Goal: Task Accomplishment & Management: Manage account settings

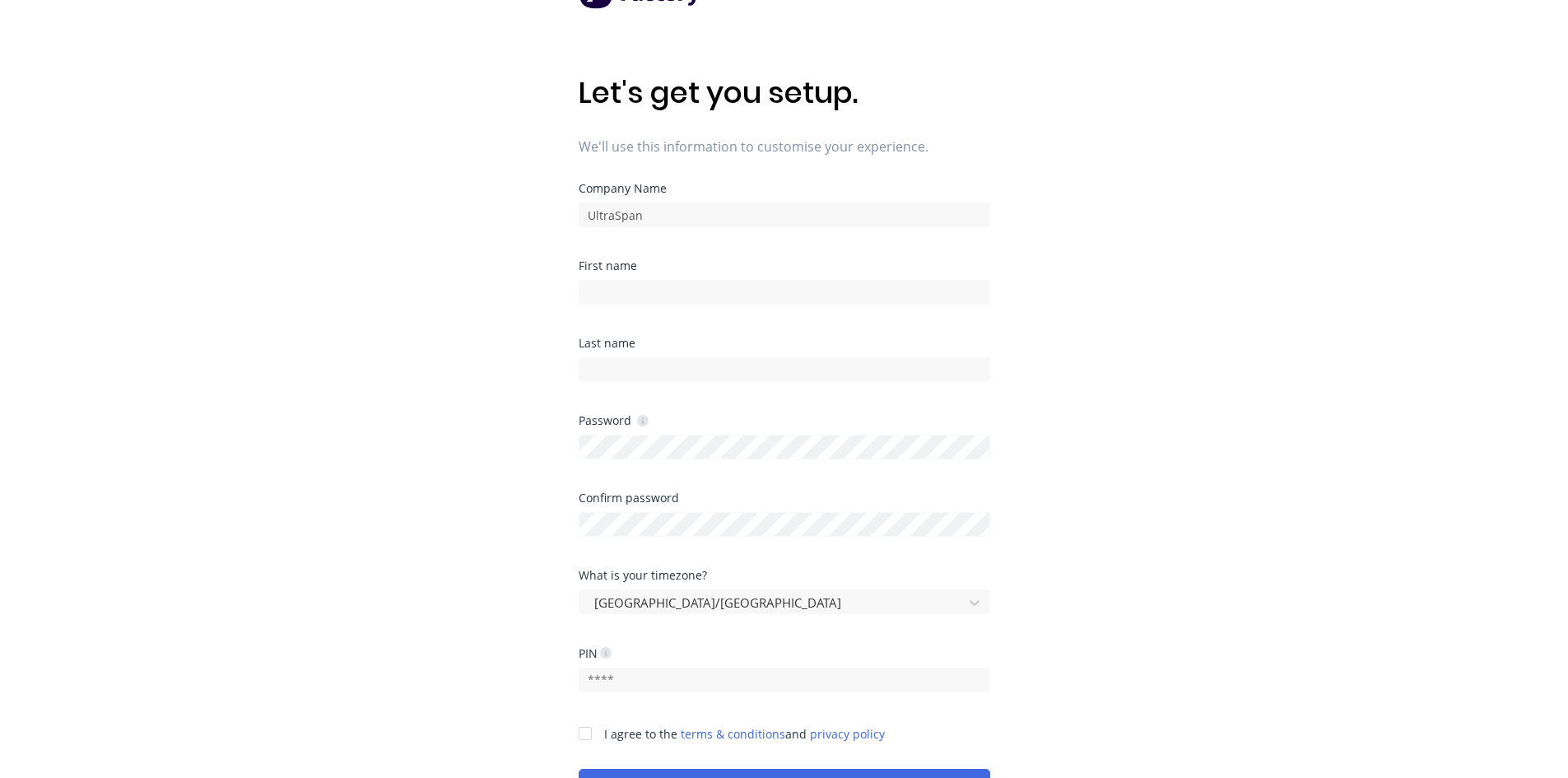
scroll to position [200, 0]
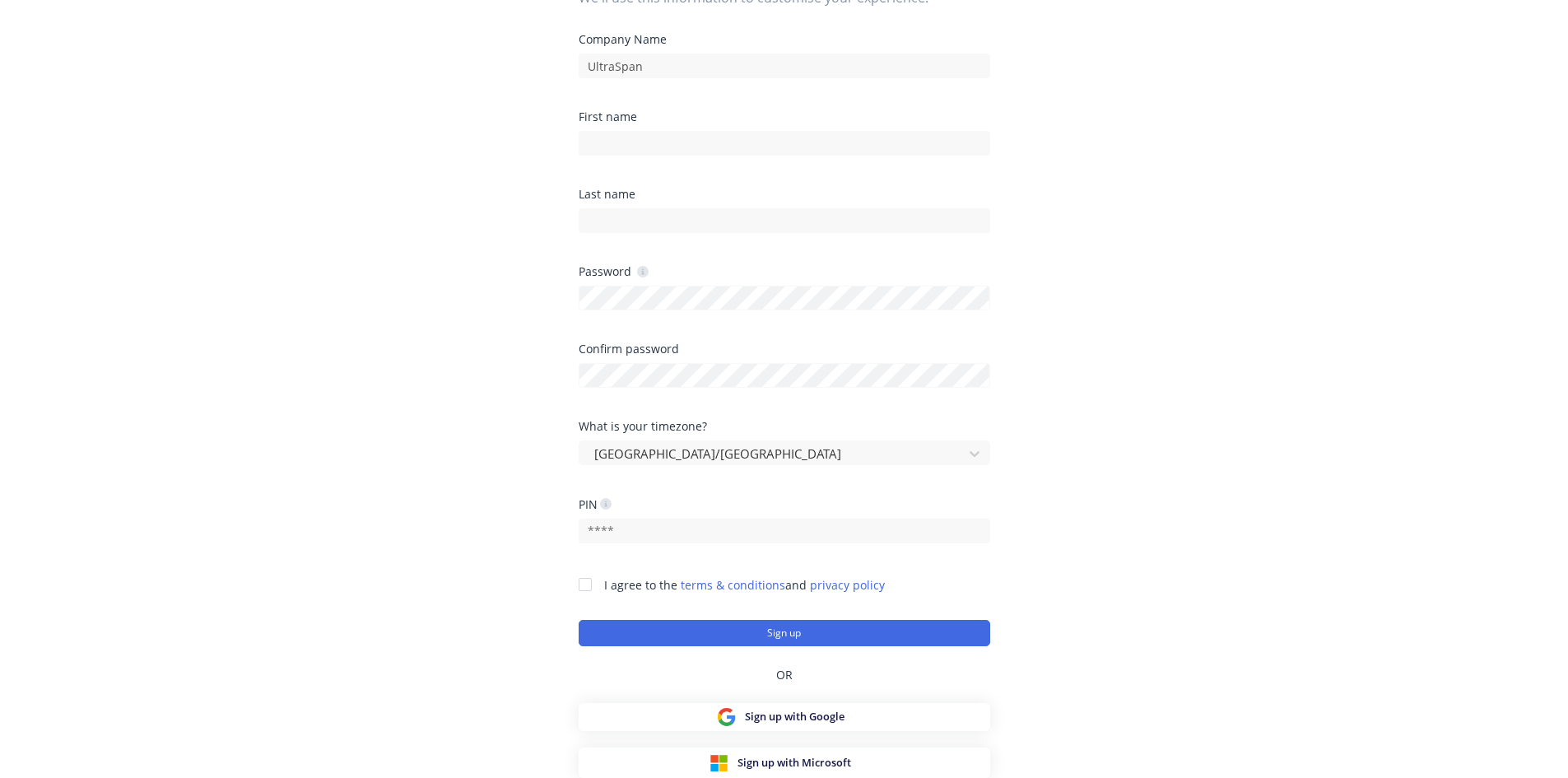
click at [581, 591] on div at bounding box center [585, 584] width 33 height 33
click at [625, 538] on input "text" at bounding box center [784, 530] width 412 height 24
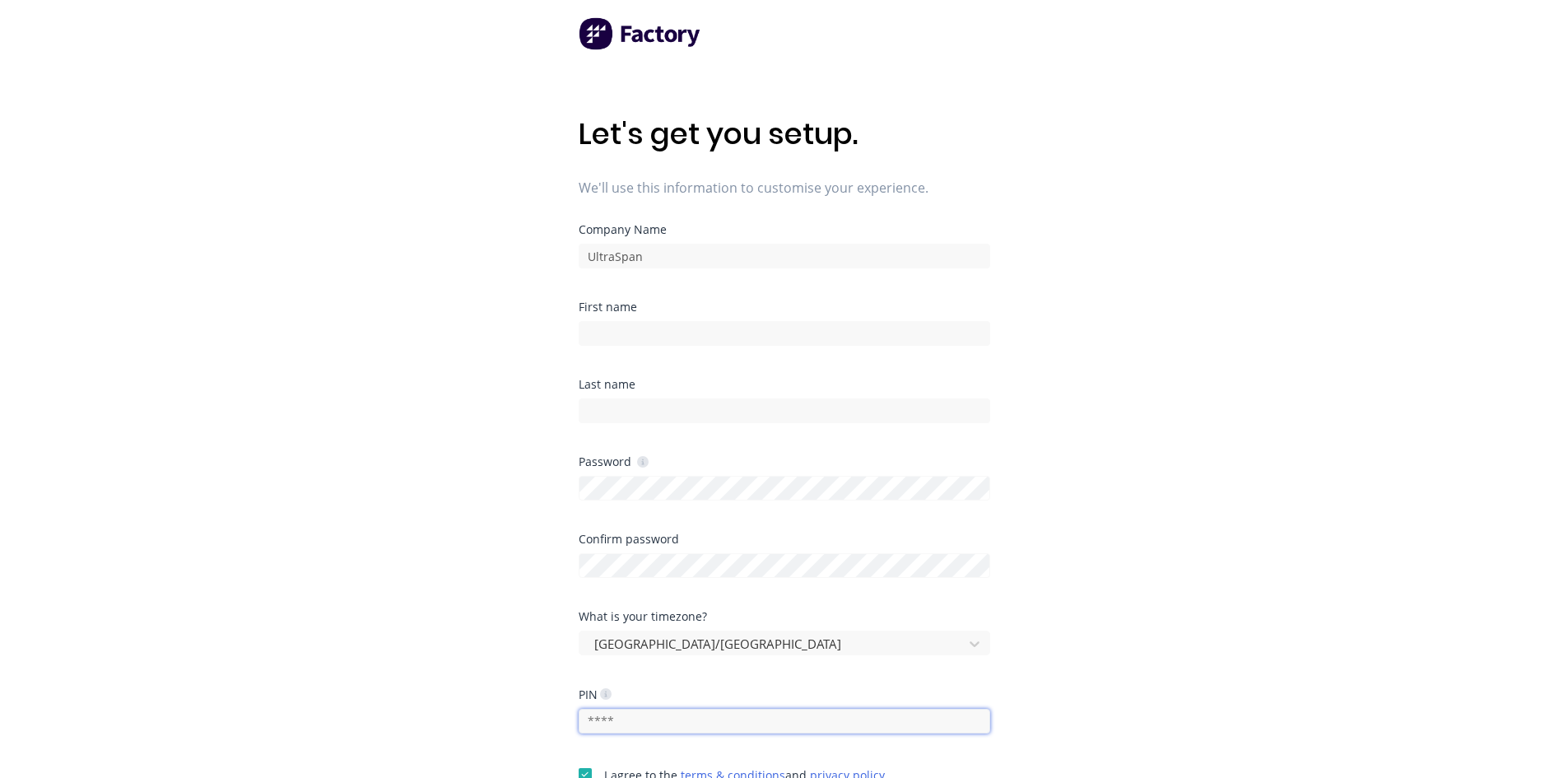
scroll to position [0, 0]
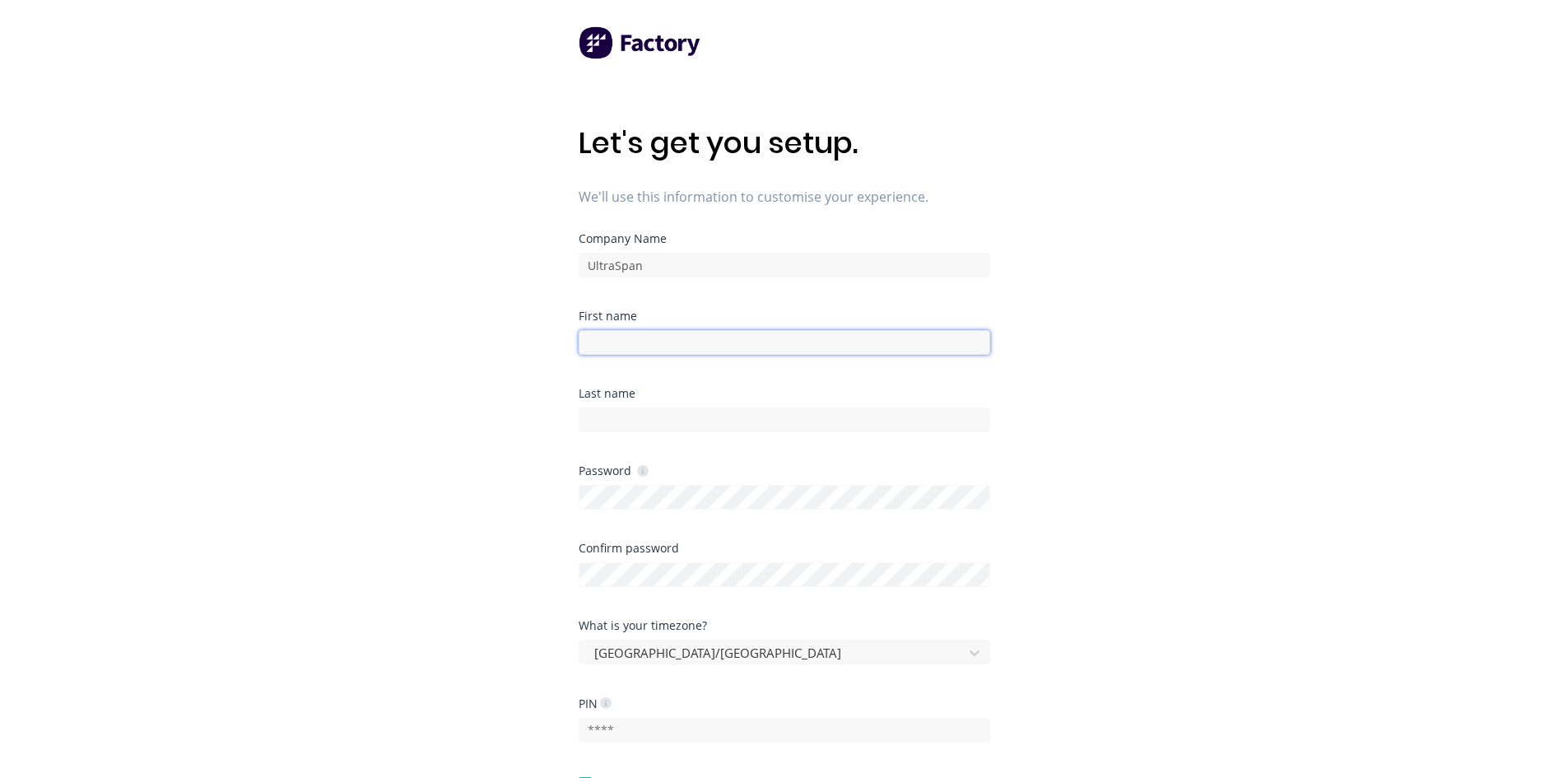
click at [615, 341] on input at bounding box center [784, 342] width 412 height 24
type input "Admin"
click at [639, 424] on input at bounding box center [784, 419] width 412 height 24
type input "Support"
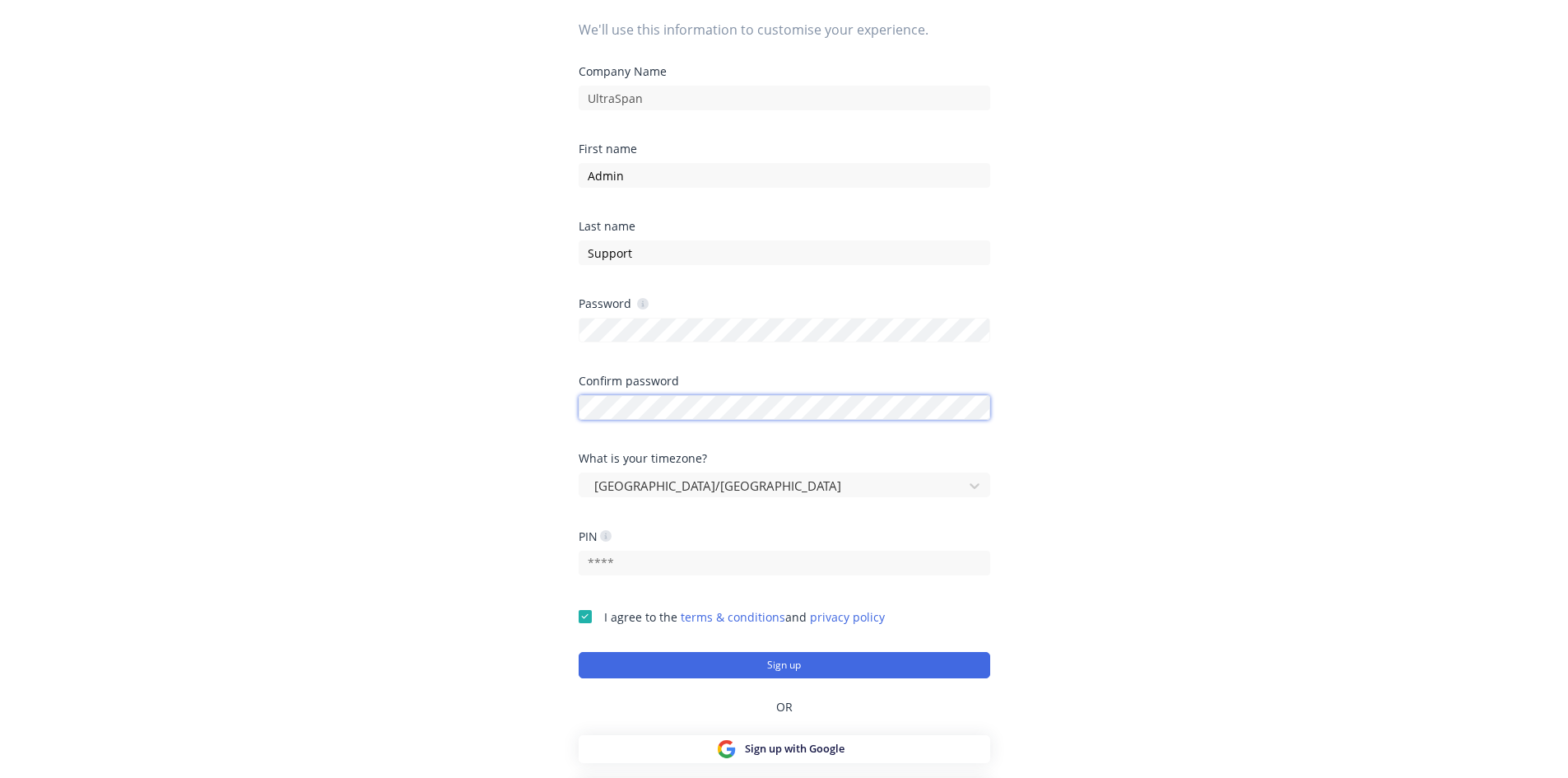
scroll to position [200, 0]
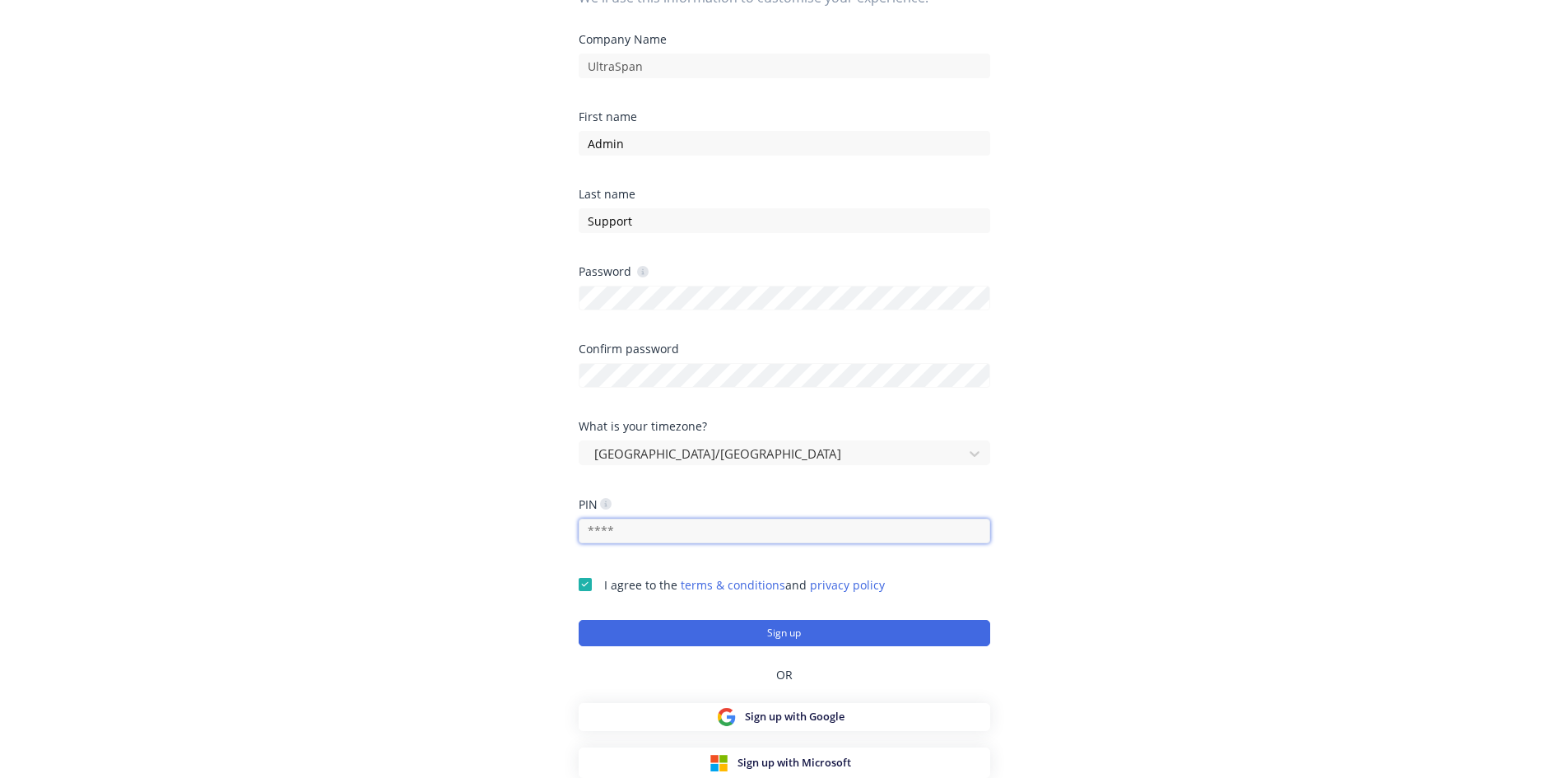
click at [676, 532] on input "text" at bounding box center [784, 530] width 412 height 24
type input "1234"
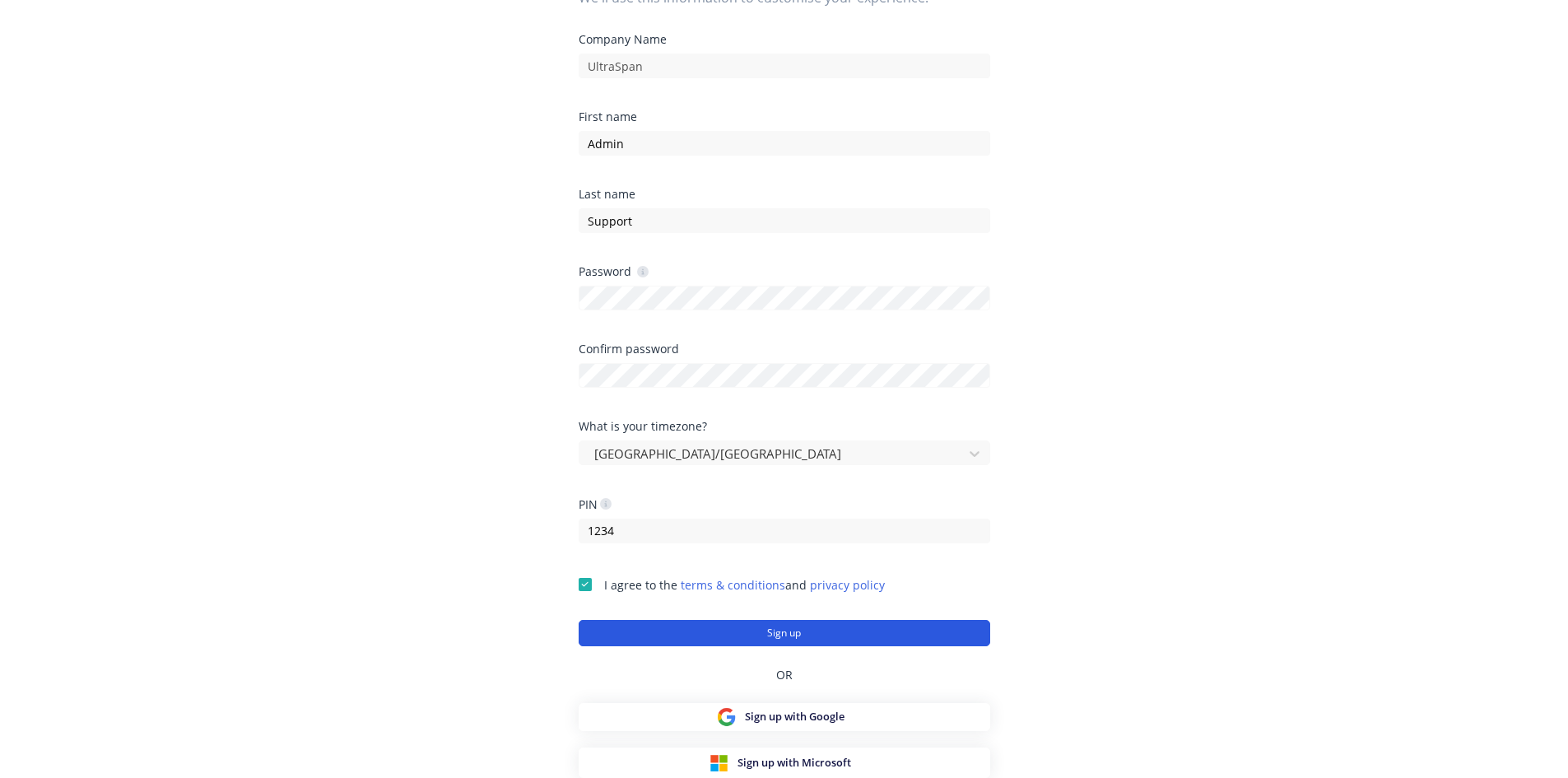
click at [781, 631] on button "Sign up" at bounding box center [784, 633] width 412 height 26
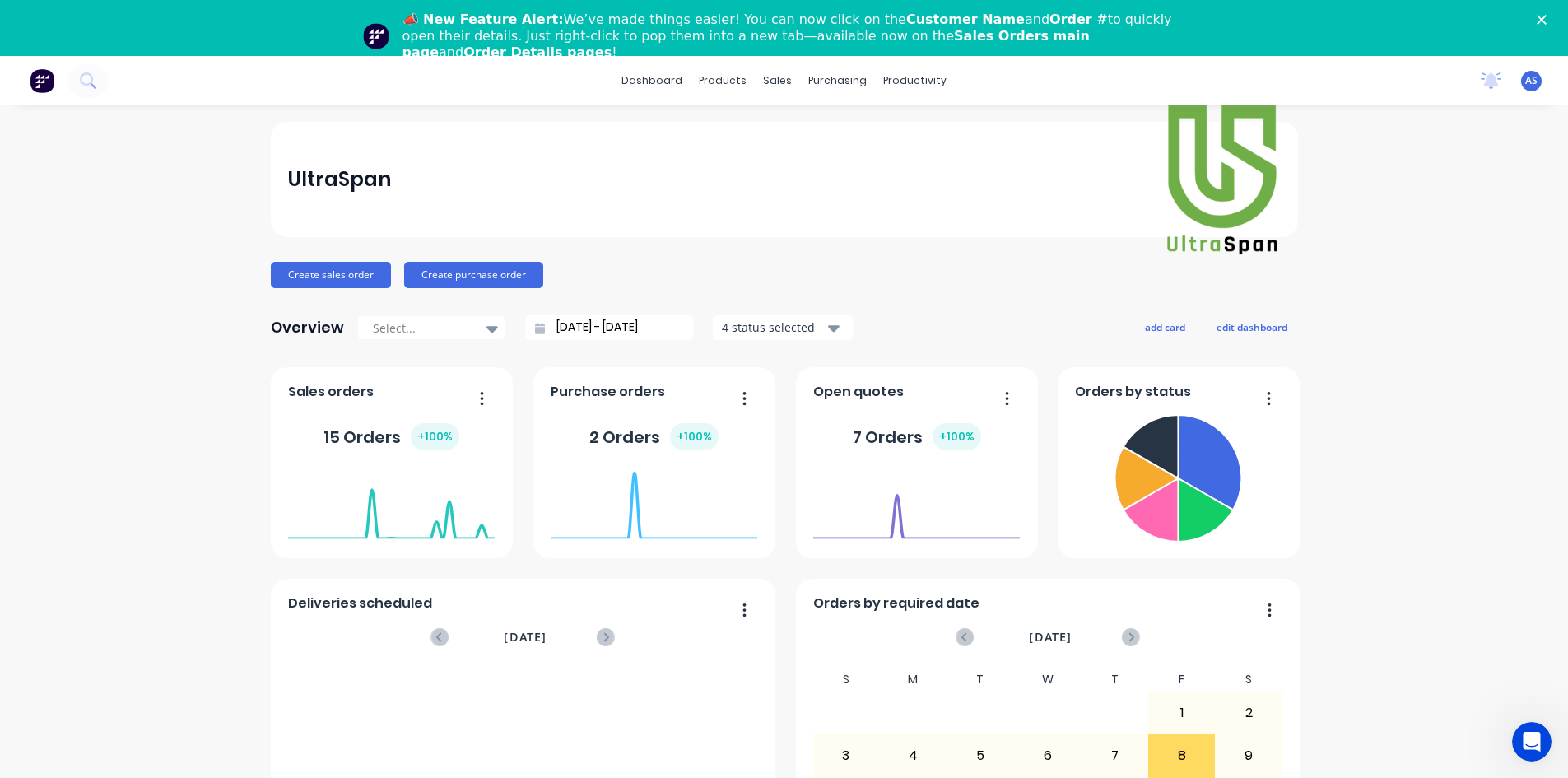
click at [1520, 91] on div "No new notifications Mark all as read You have no notifications AS UltraSpan Ad…" at bounding box center [1518, 79] width 101 height 24
click at [1525, 80] on span "AS" at bounding box center [1531, 80] width 13 height 15
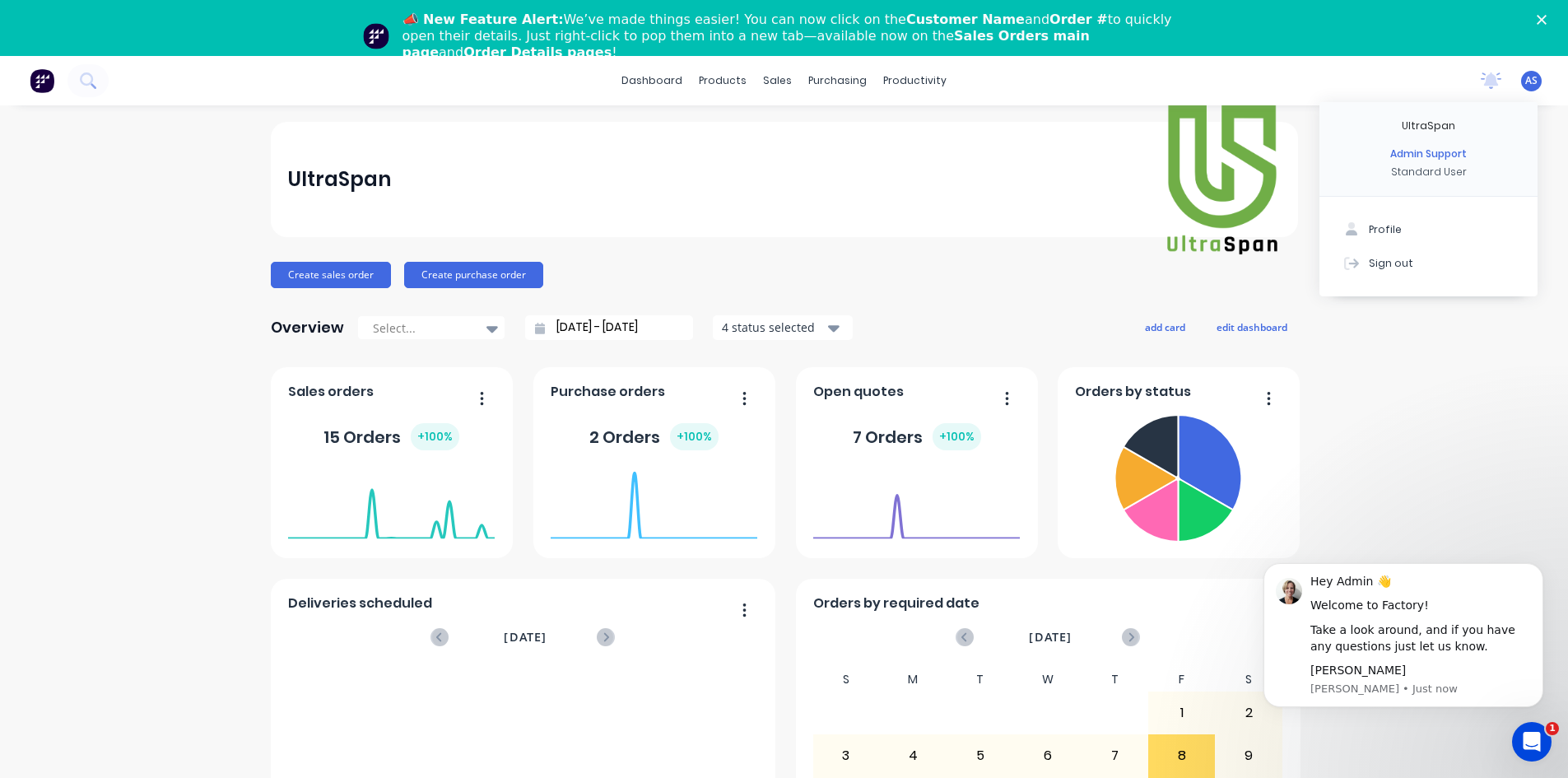
click at [1526, 748] on icon "Open Intercom Messenger" at bounding box center [1532, 742] width 27 height 27
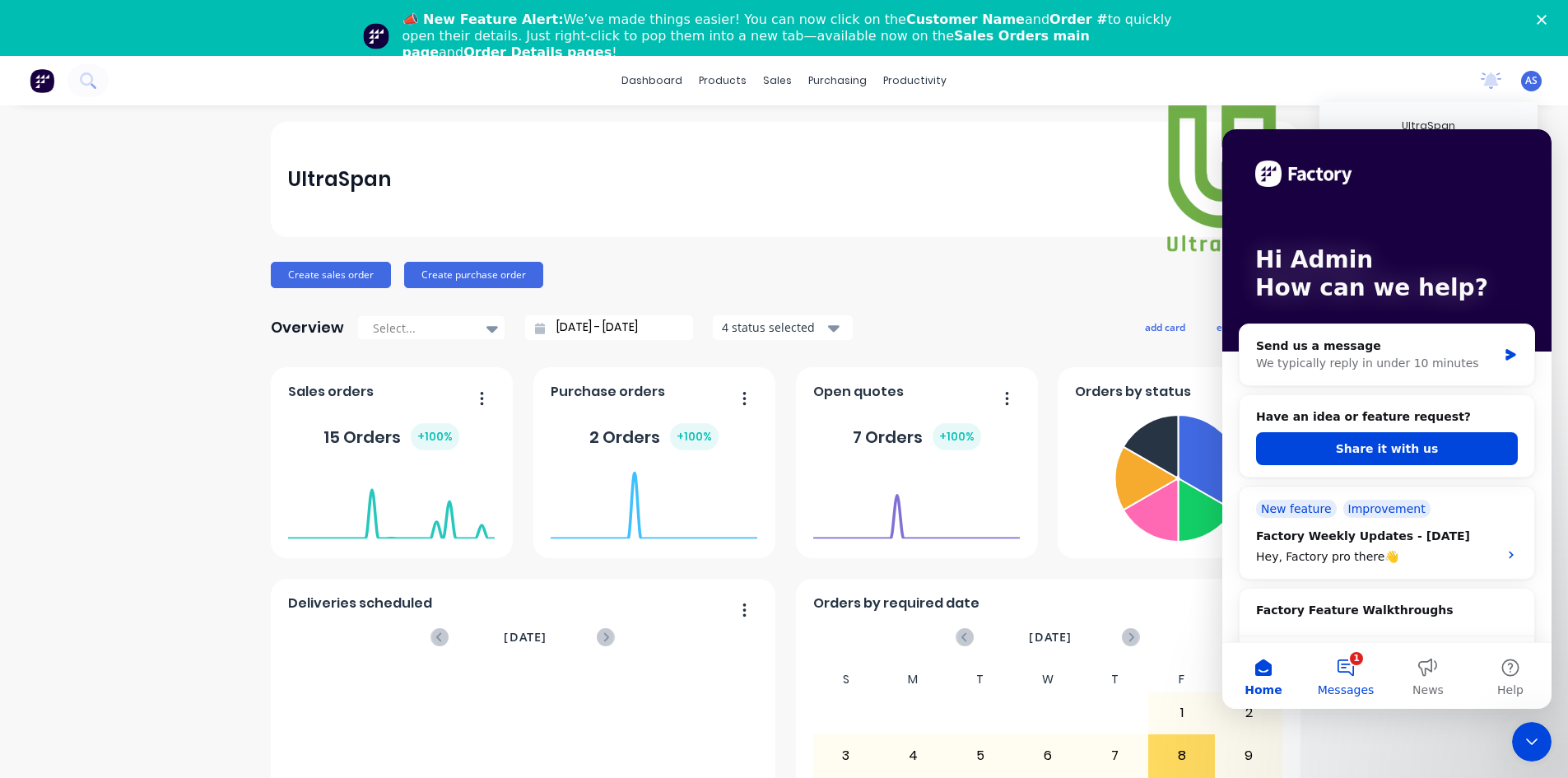
click at [1363, 680] on button "1 Messages" at bounding box center [1345, 675] width 82 height 66
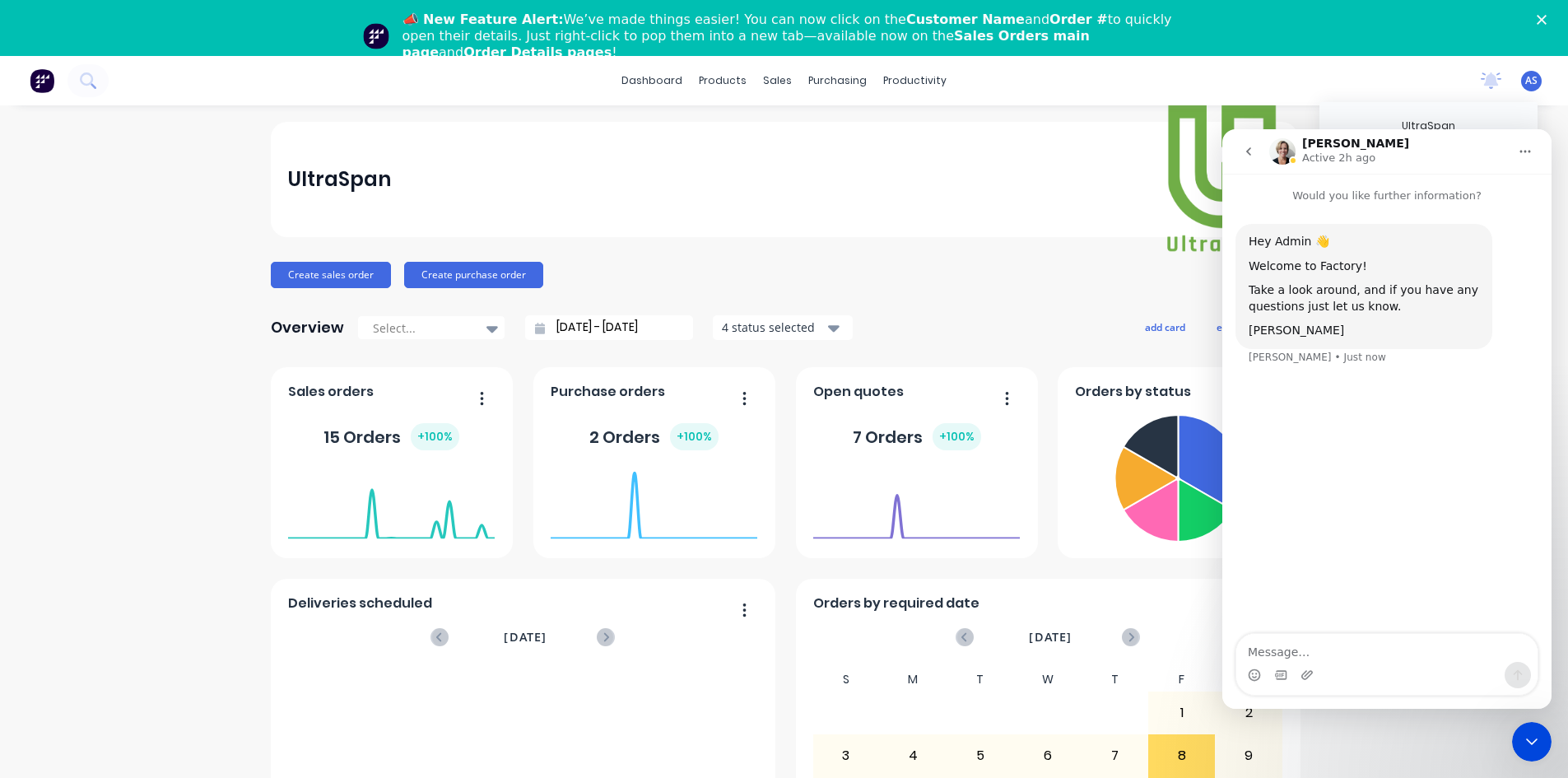
click at [1257, 155] on button "go back" at bounding box center [1248, 151] width 31 height 31
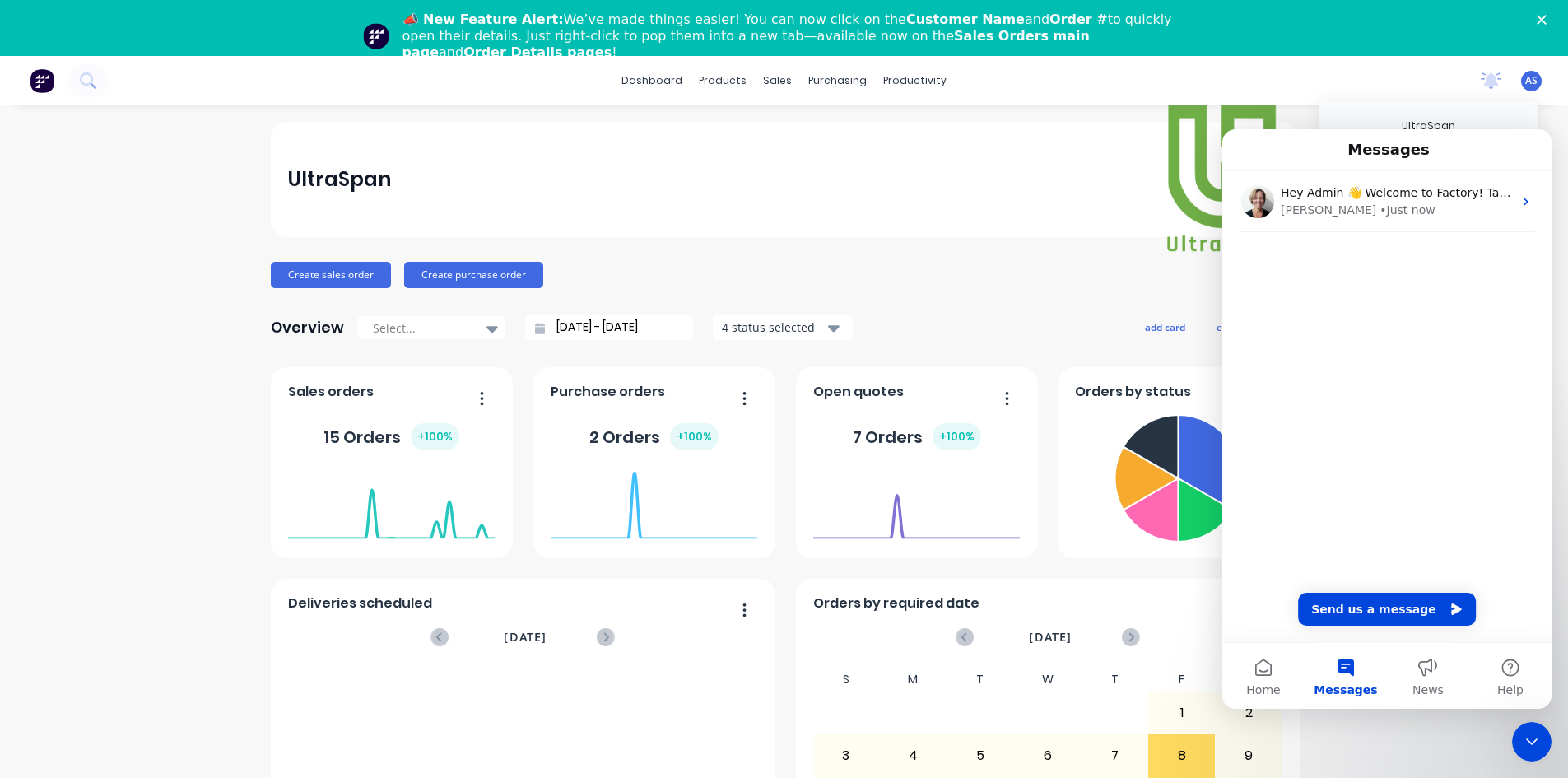
click at [1074, 313] on div "Overview Select... 13/07/25 - 13/08/25 4 status selected add card edit dashboard" at bounding box center [784, 327] width 1027 height 33
click at [1538, 738] on icon "Close Intercom Messenger" at bounding box center [1531, 741] width 19 height 19
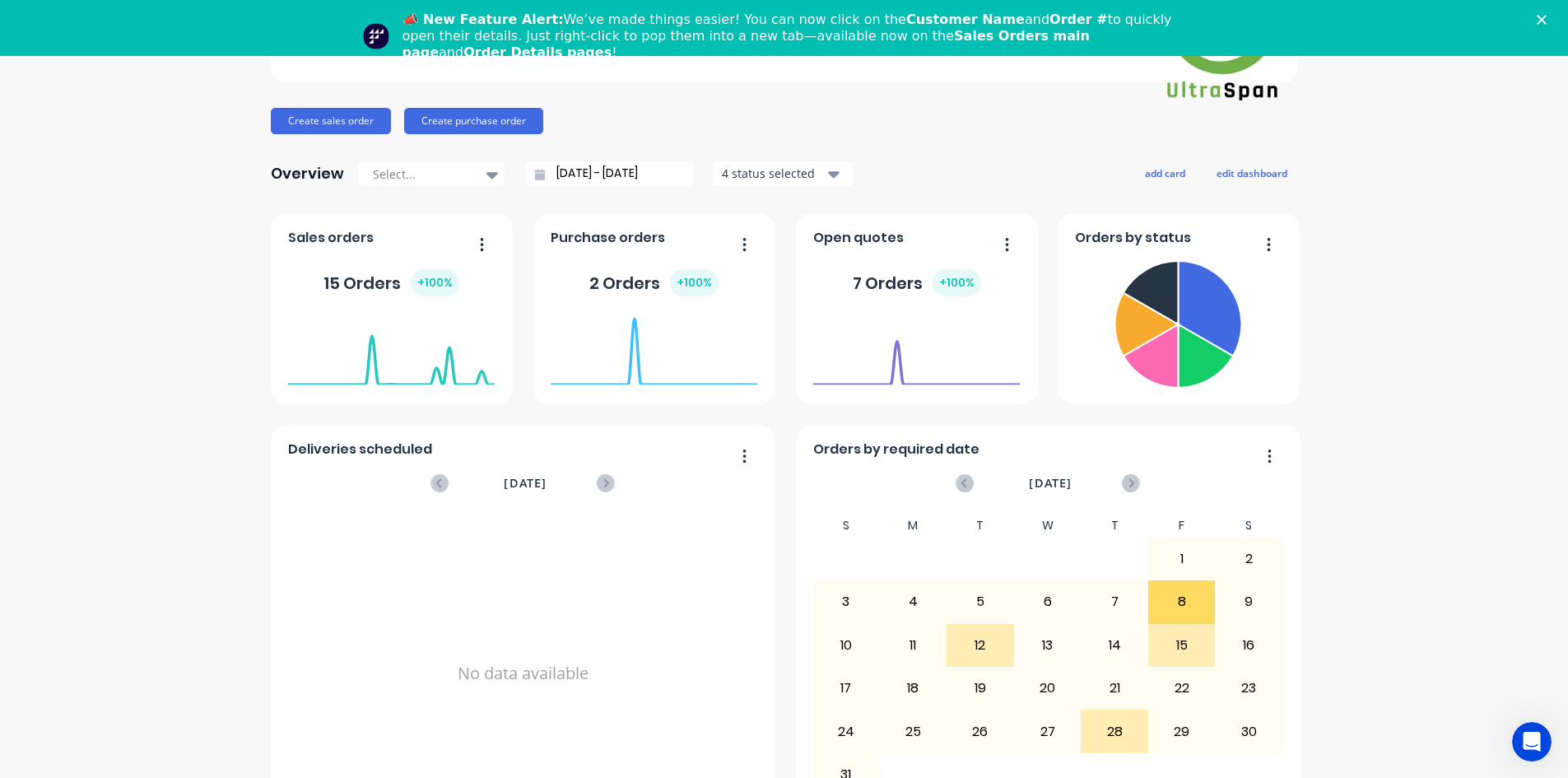
scroll to position [164, 0]
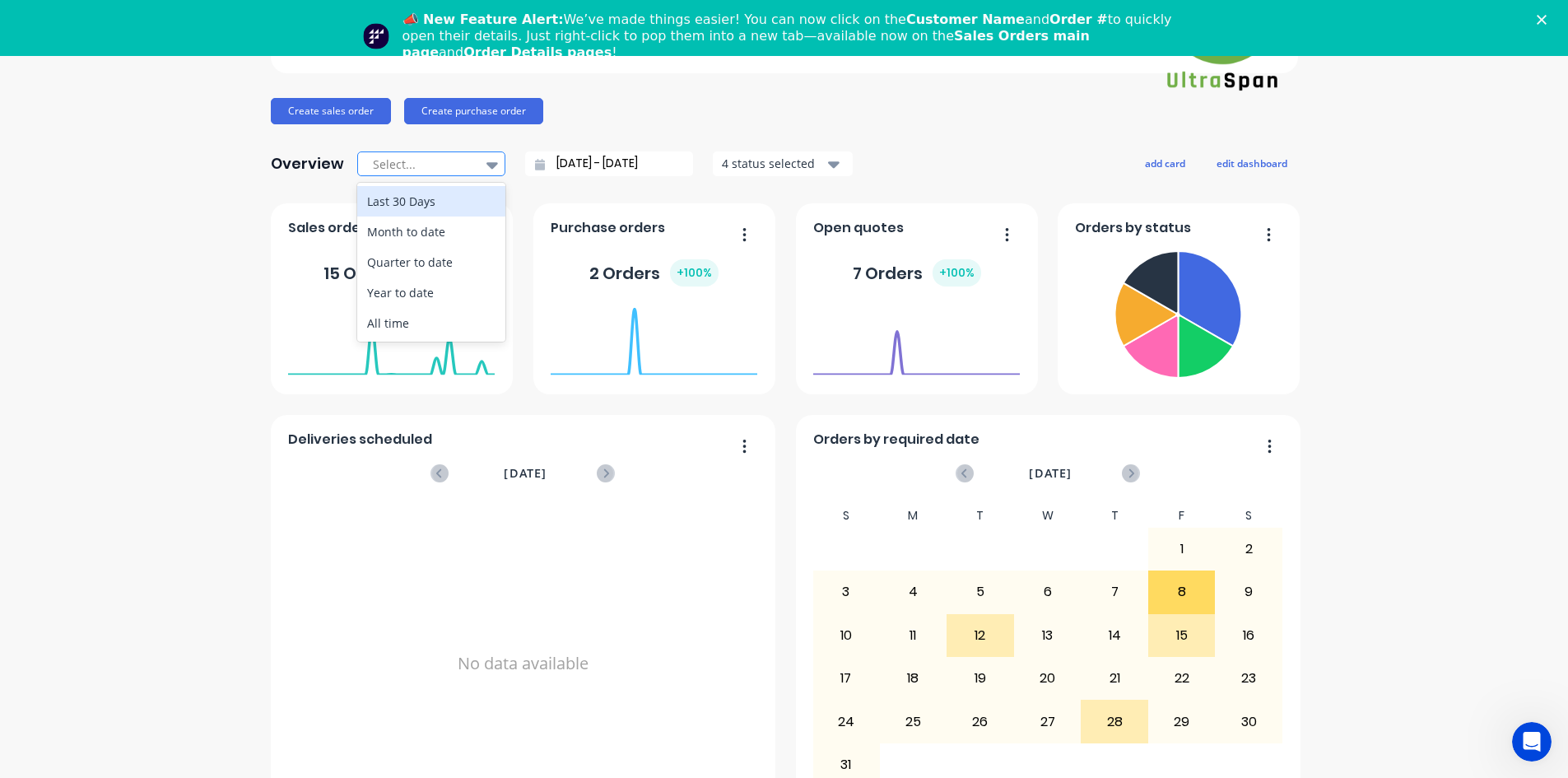
click at [486, 160] on icon at bounding box center [492, 165] width 12 height 18
click at [486, 165] on icon at bounding box center [492, 165] width 12 height 7
click at [758, 169] on div "4 status selected" at bounding box center [773, 164] width 104 height 17
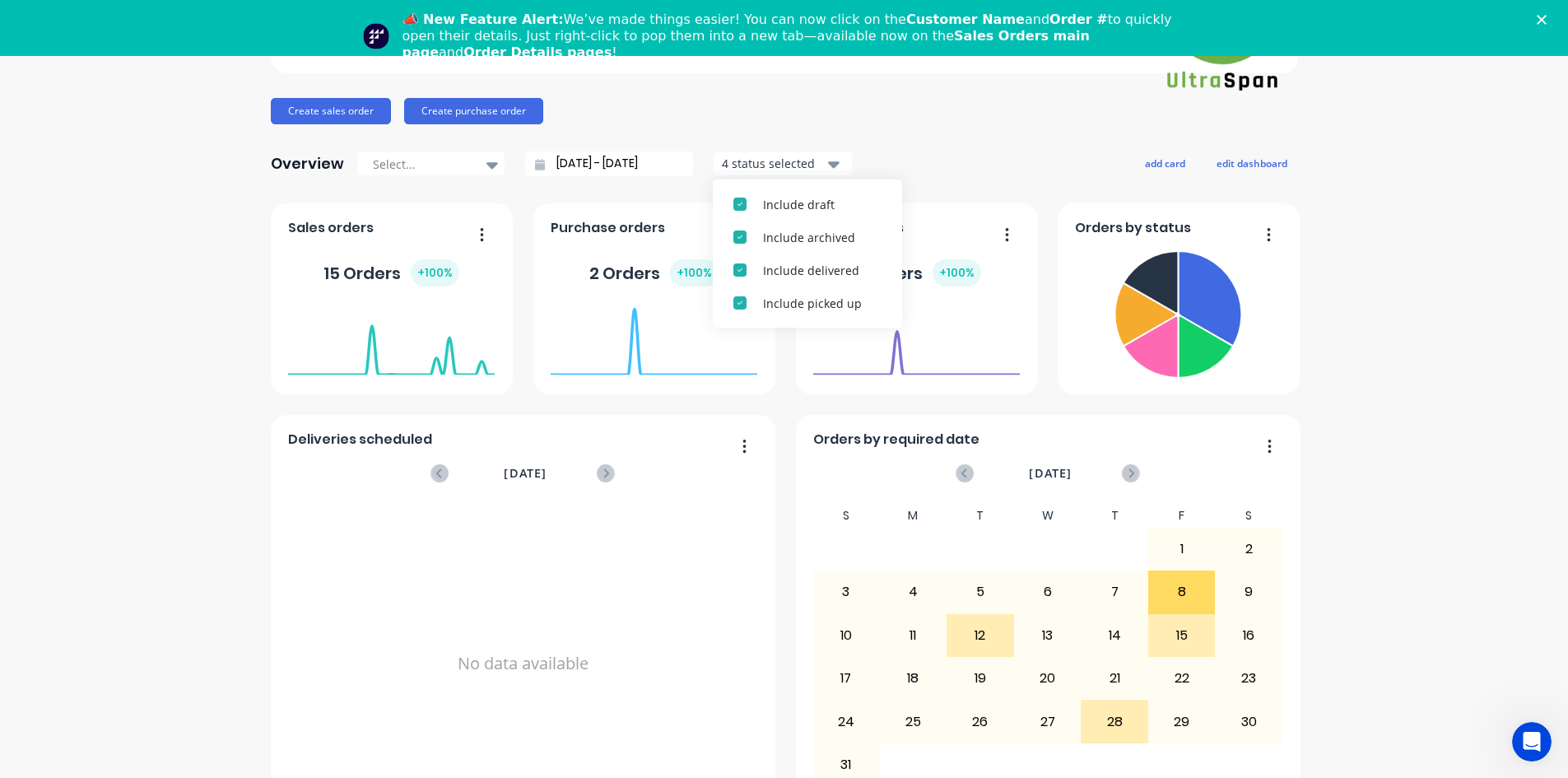
click at [758, 169] on div "4 status selected" at bounding box center [773, 164] width 104 height 17
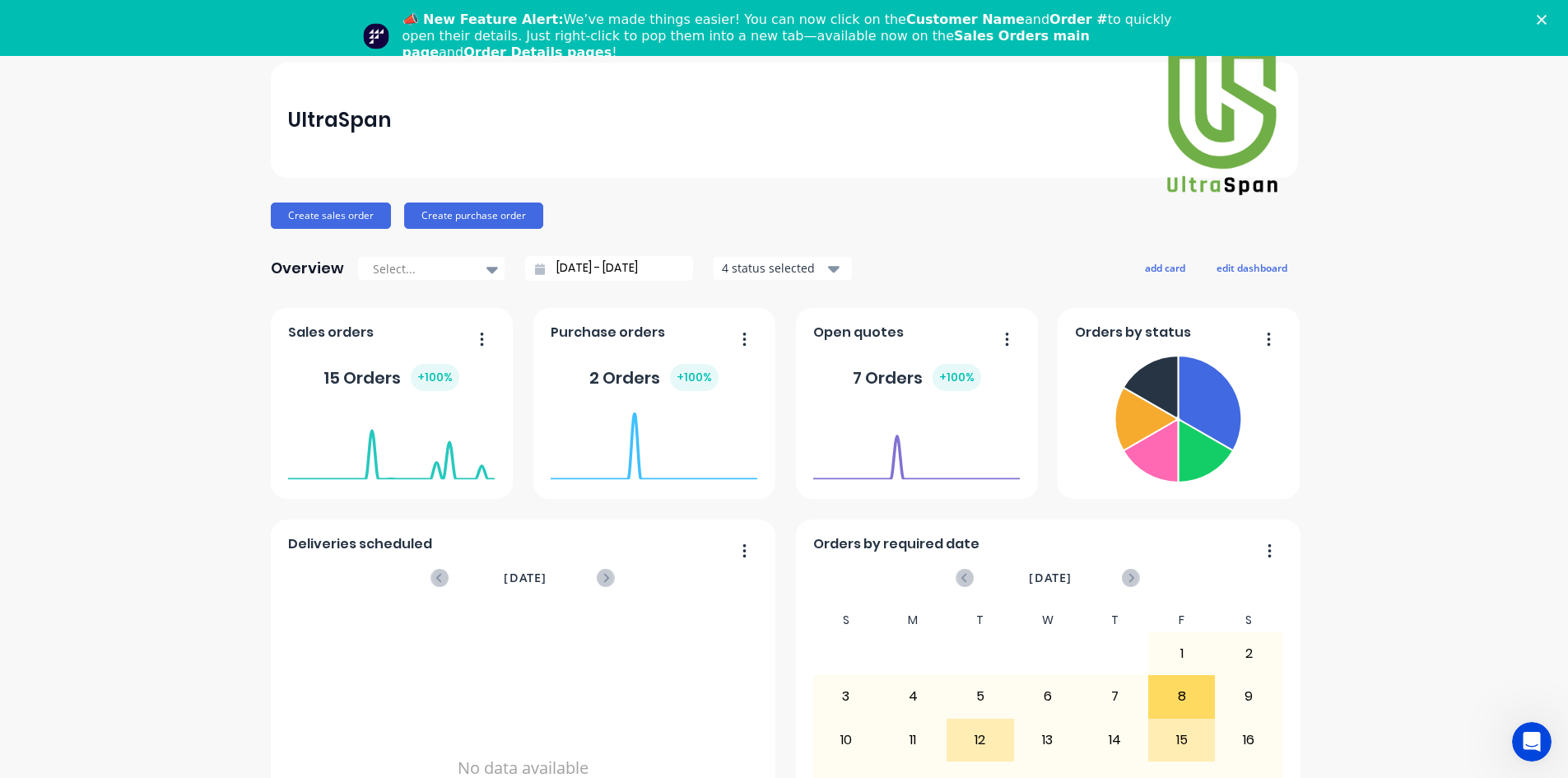
scroll to position [0, 0]
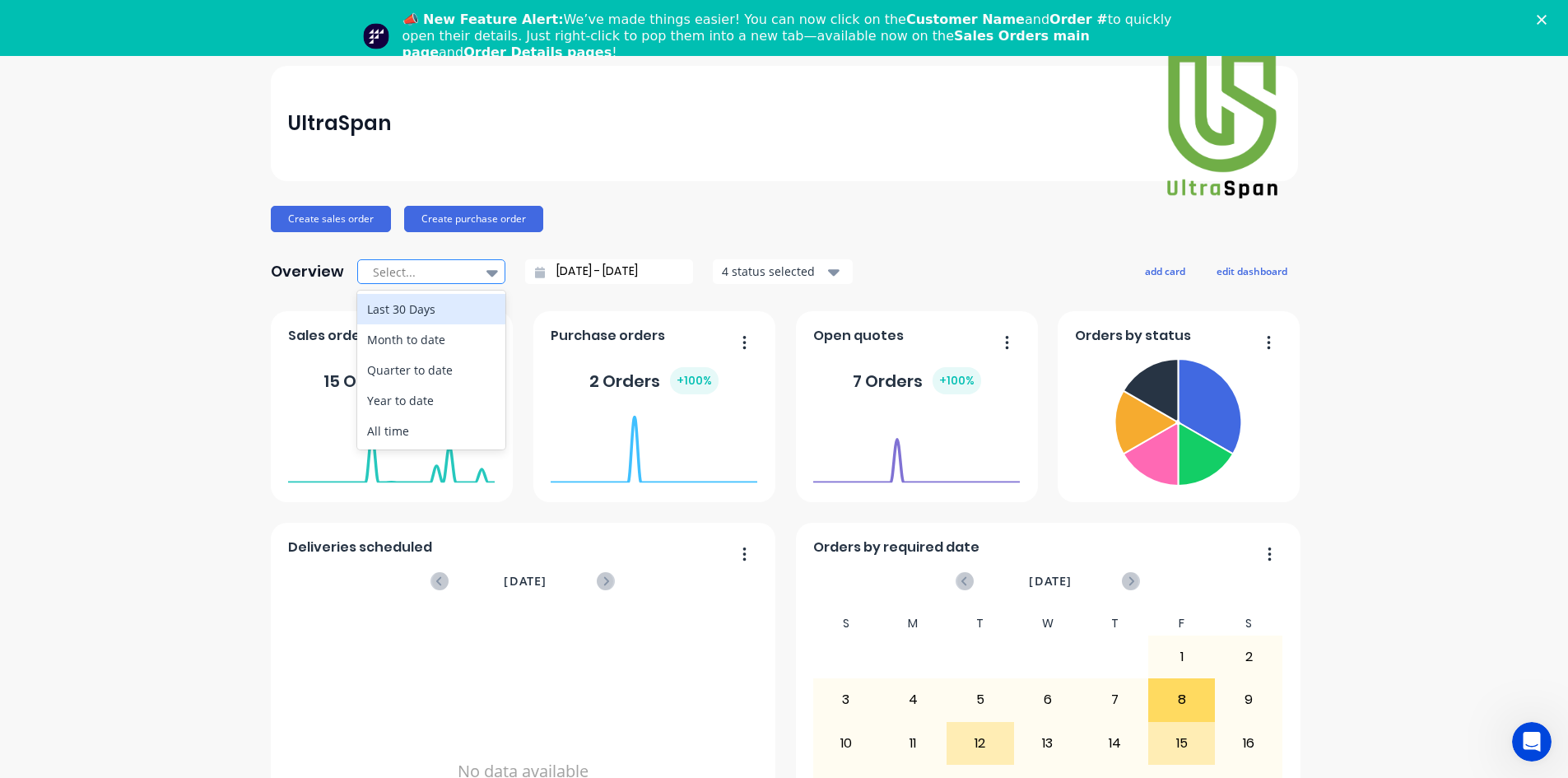
click at [379, 270] on div at bounding box center [423, 271] width 104 height 20
click at [390, 305] on div "Last 30 Days" at bounding box center [431, 308] width 148 height 30
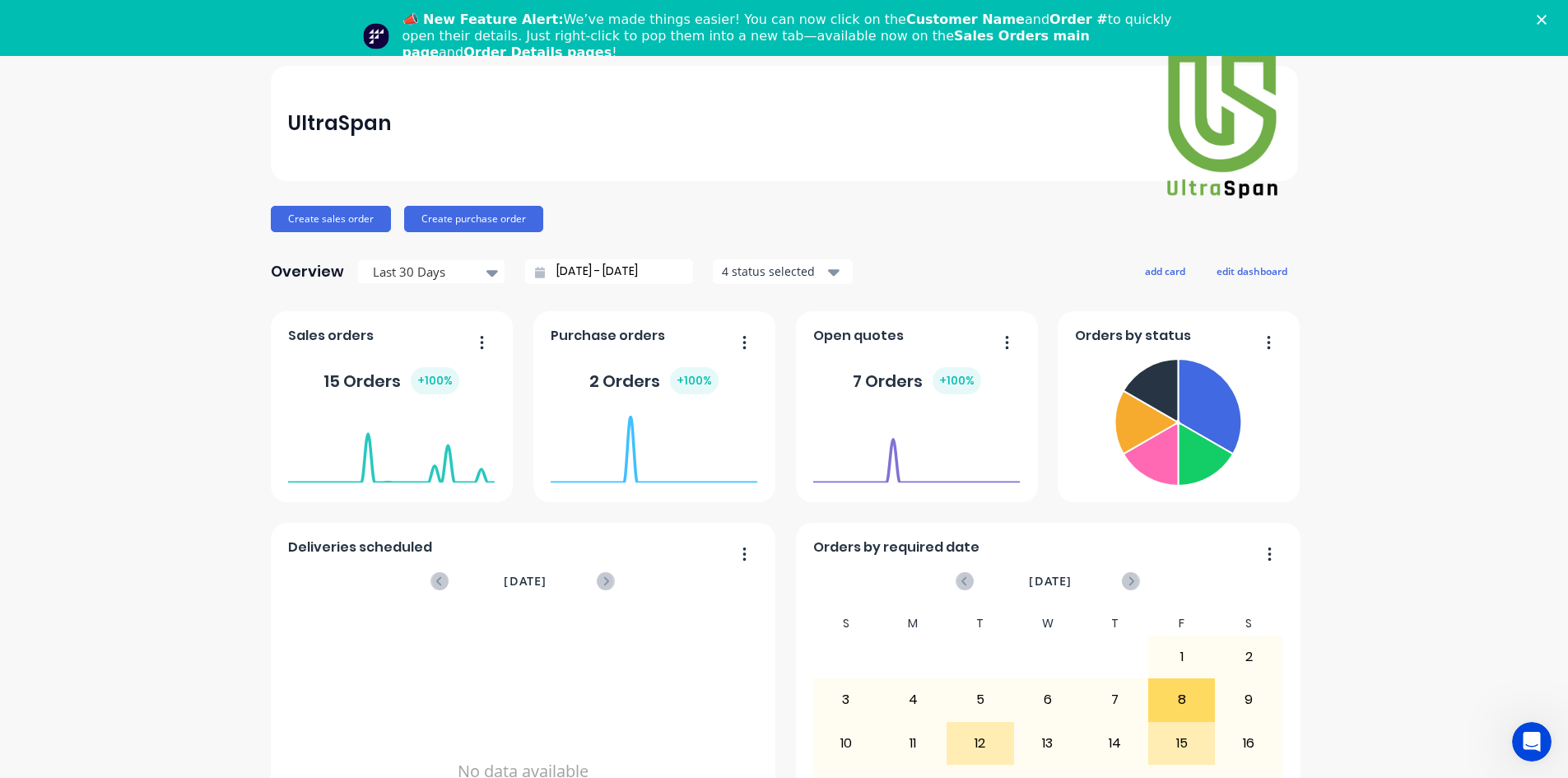
click at [413, 256] on div "Overview Last 30 Days 14/07/25 - 13/08/25 4 status selected" at bounding box center [561, 271] width 581 height 33
click at [413, 273] on div at bounding box center [423, 271] width 104 height 20
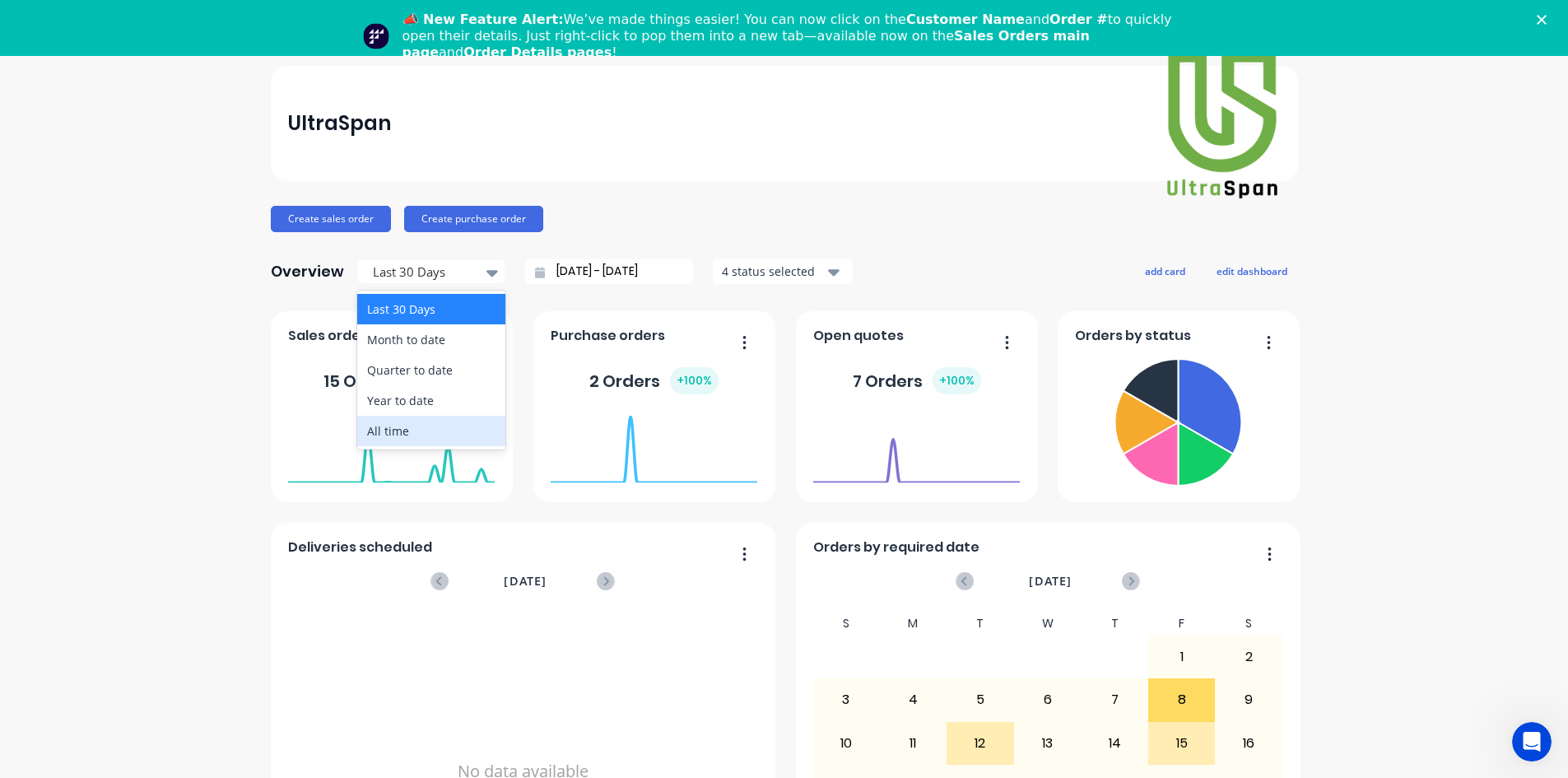
click at [407, 425] on div "All time" at bounding box center [431, 430] width 148 height 30
type input "25/07/25 - 13/08/25"
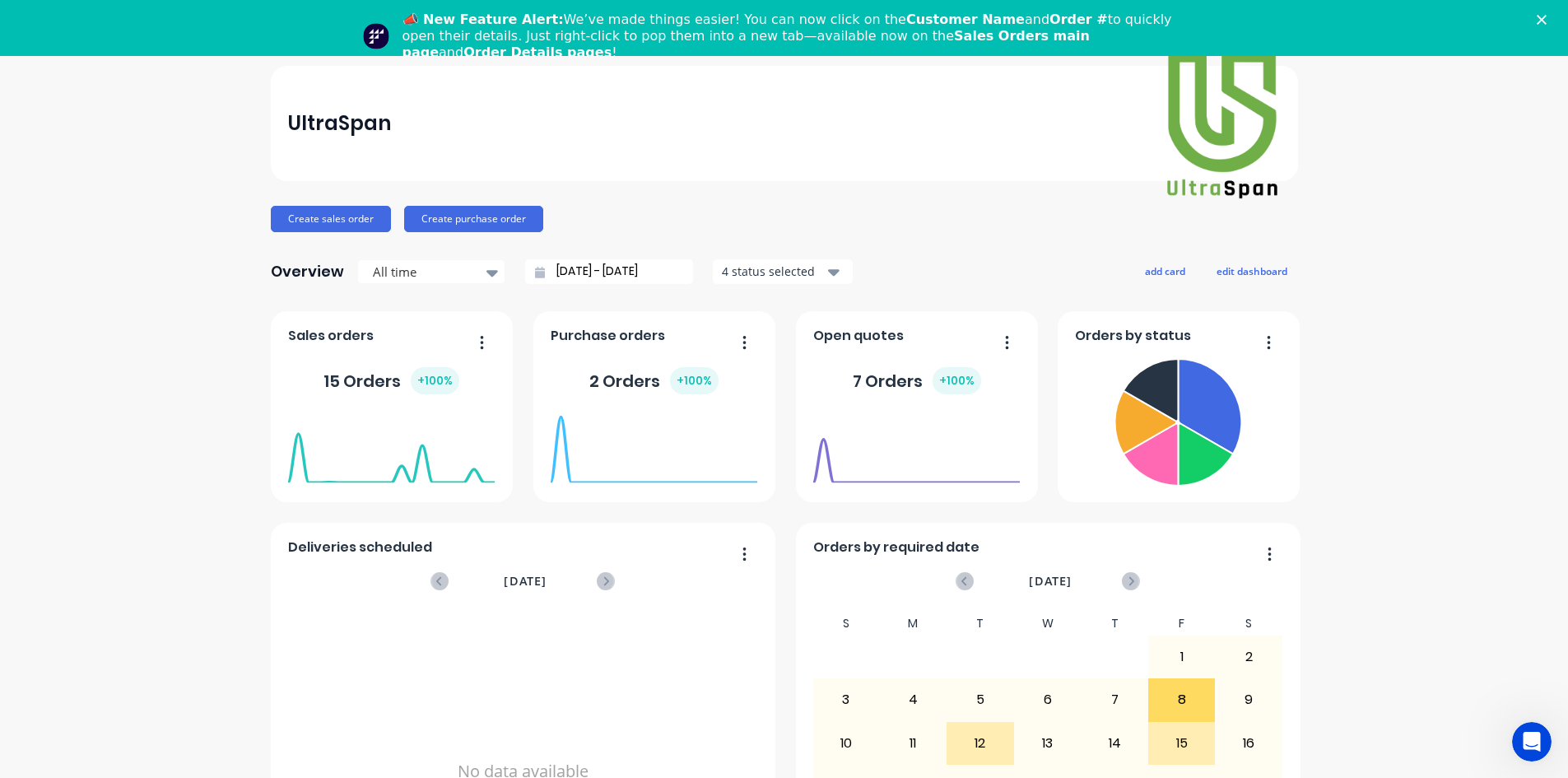
click at [740, 336] on button "button" at bounding box center [738, 343] width 35 height 25
click at [593, 336] on span "Purchase orders" at bounding box center [608, 335] width 114 height 19
click at [613, 377] on div "2 Orders + 100 %" at bounding box center [653, 381] width 129 height 27
click at [605, 471] on foreignobject at bounding box center [653, 449] width 206 height 70
click at [550, 478] on foreignobject at bounding box center [653, 449] width 206 height 70
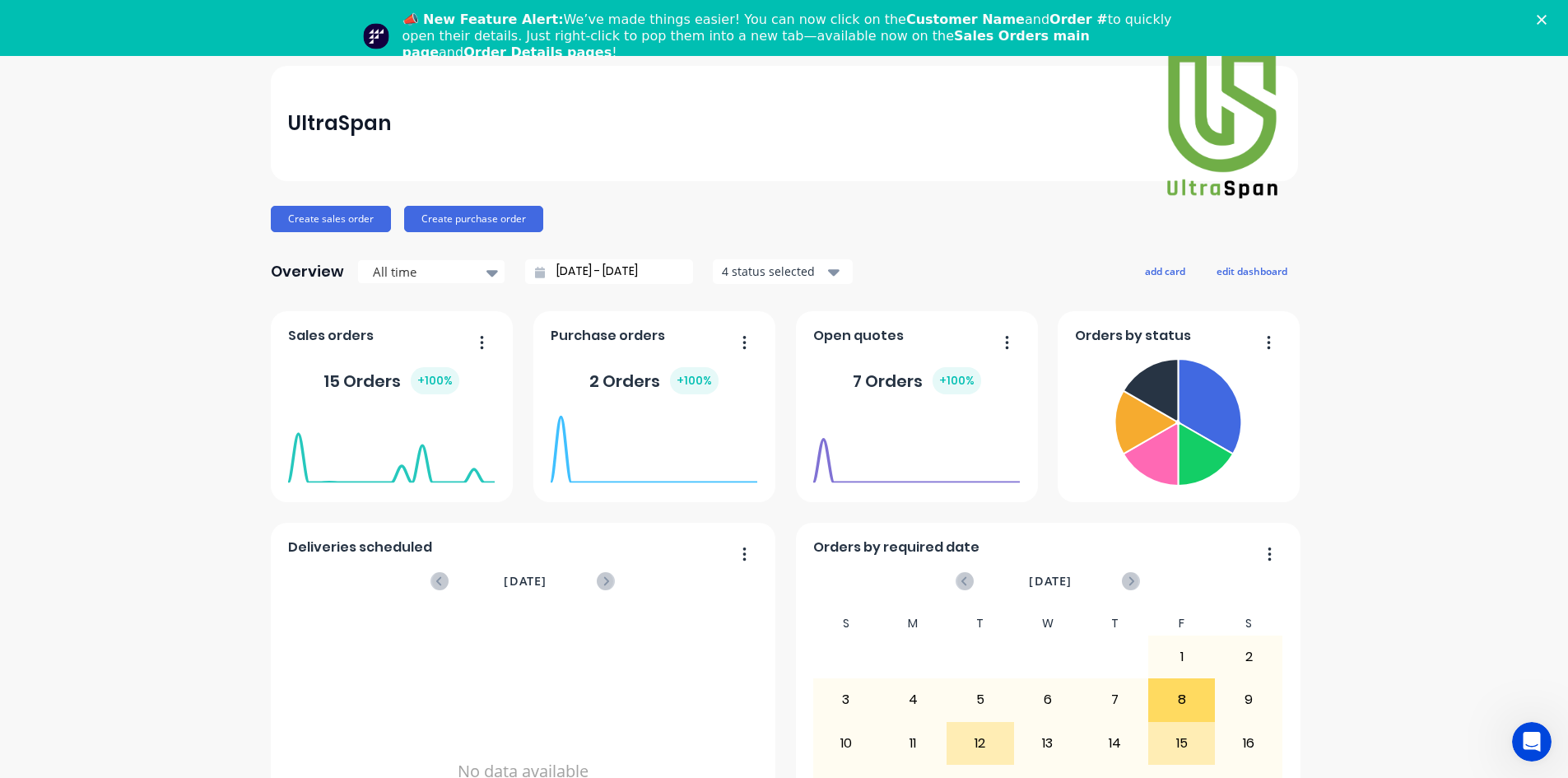
click at [363, 407] on div "August 01, 2025 Orders: 0" at bounding box center [391, 441] width 206 height 70
click at [481, 338] on button "button" at bounding box center [476, 343] width 35 height 25
click at [157, 402] on div "UltraSpan Create sales order Create purchase order Overview All time 25/07/25 -…" at bounding box center [784, 495] width 1568 height 859
click at [1553, 26] on div "📣 New Feature Alert: We’ve made things easier! You can now click on the Custome…" at bounding box center [784, 36] width 1568 height 59
click at [1553, 14] on div "📣 New Feature Alert: We’ve made things easier! You can now click on the Custome…" at bounding box center [784, 36] width 1568 height 59
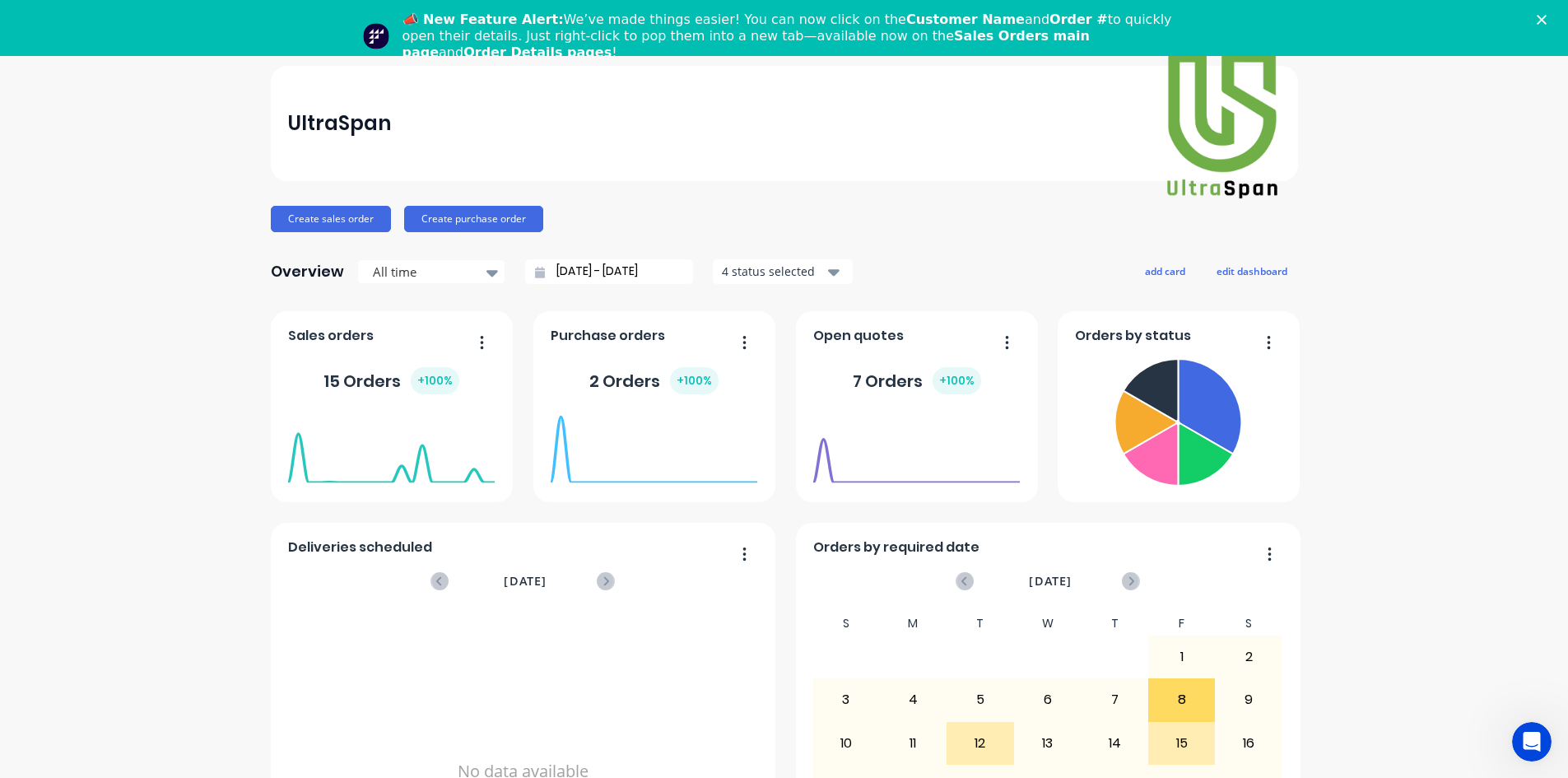
click at [1547, 15] on icon "Close" at bounding box center [1542, 19] width 10 height 10
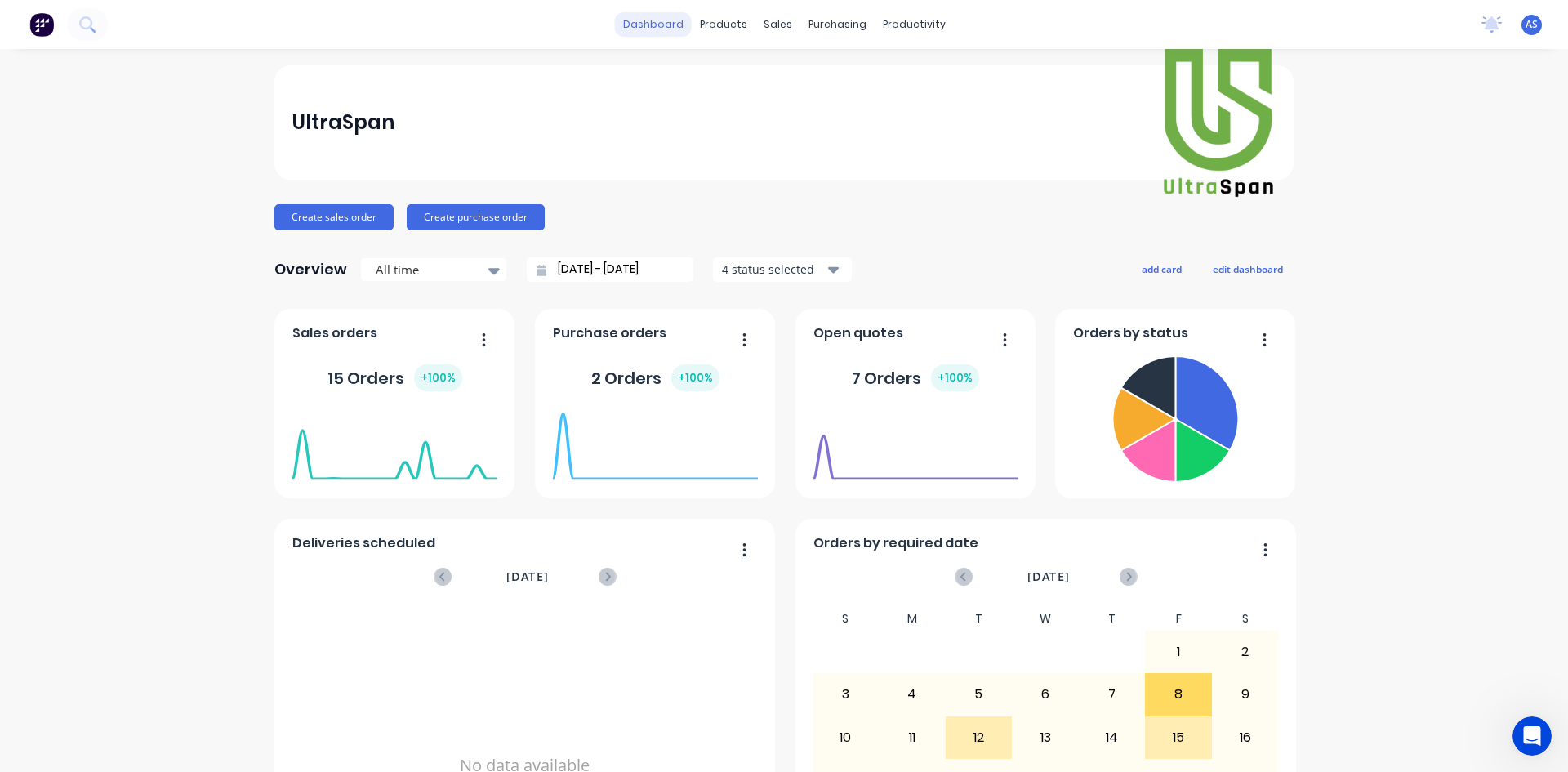
click at [654, 24] on link "dashboard" at bounding box center [654, 24] width 77 height 24
click at [771, 28] on div "sales" at bounding box center [778, 24] width 45 height 24
click at [803, 69] on link "Sales Orders" at bounding box center [858, 78] width 216 height 33
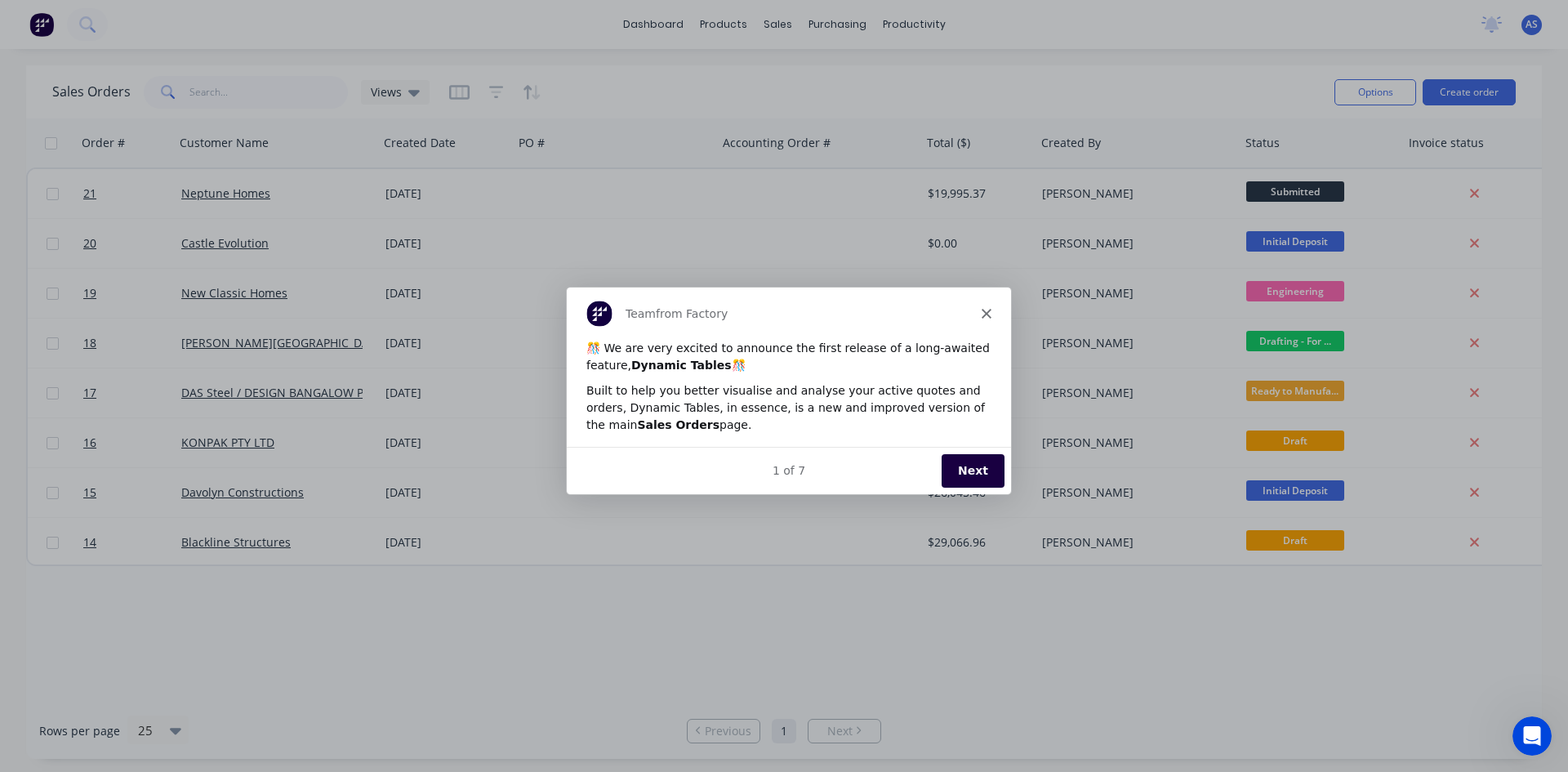
click at [967, 467] on button "Next" at bounding box center [971, 469] width 62 height 34
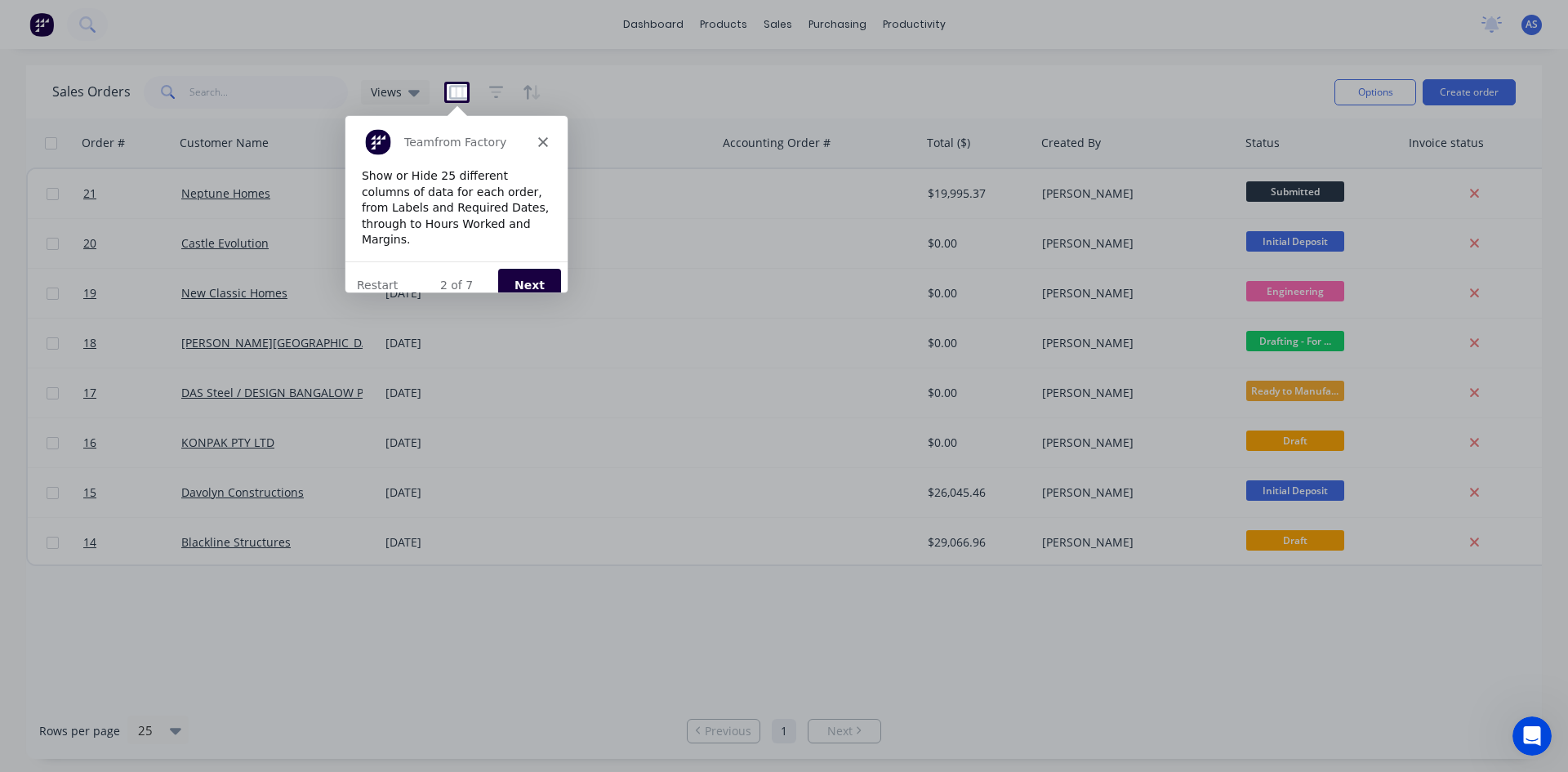
click at [528, 268] on button "Next" at bounding box center [528, 284] width 62 height 34
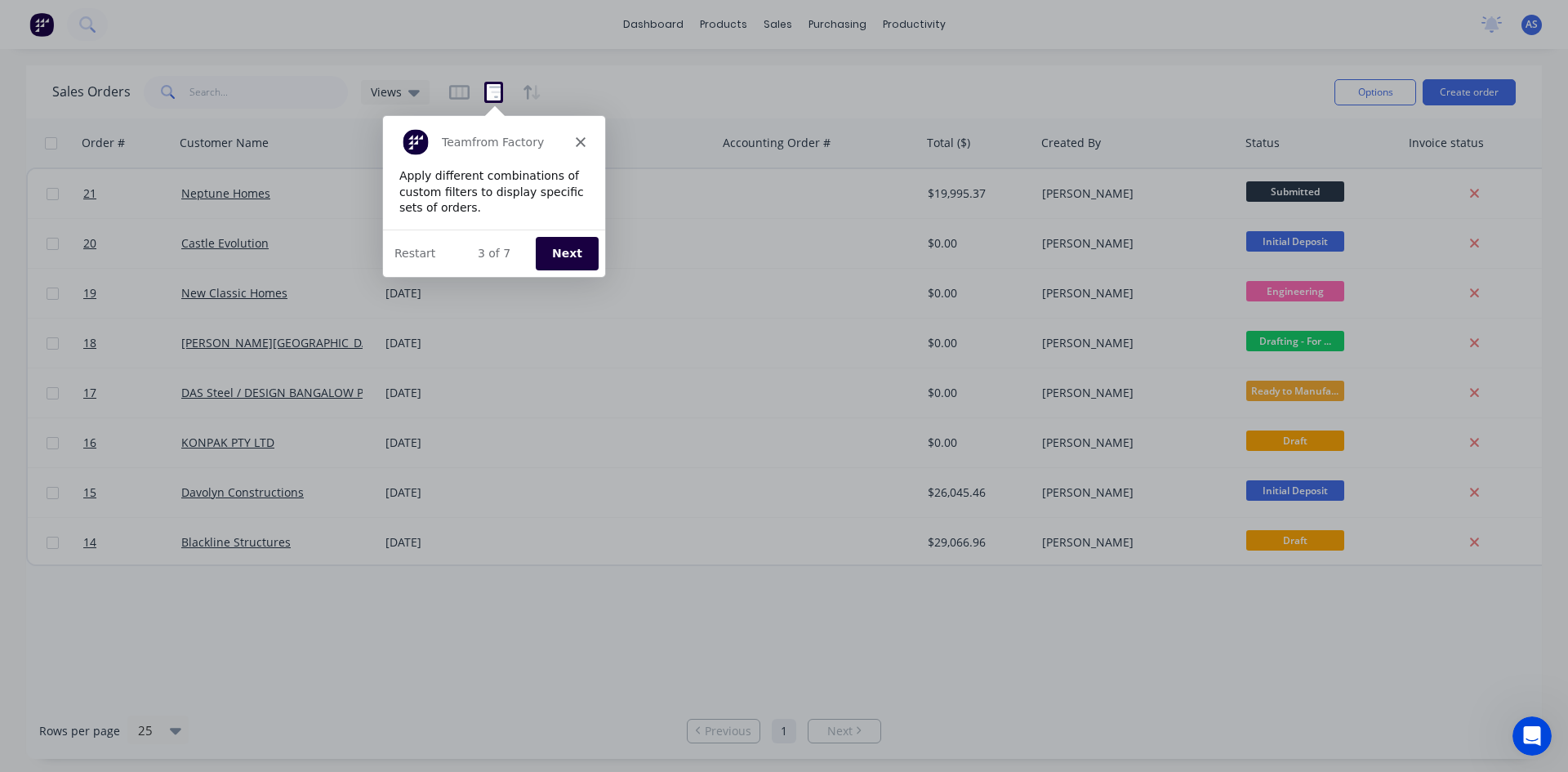
click at [562, 251] on button "Next" at bounding box center [564, 252] width 62 height 34
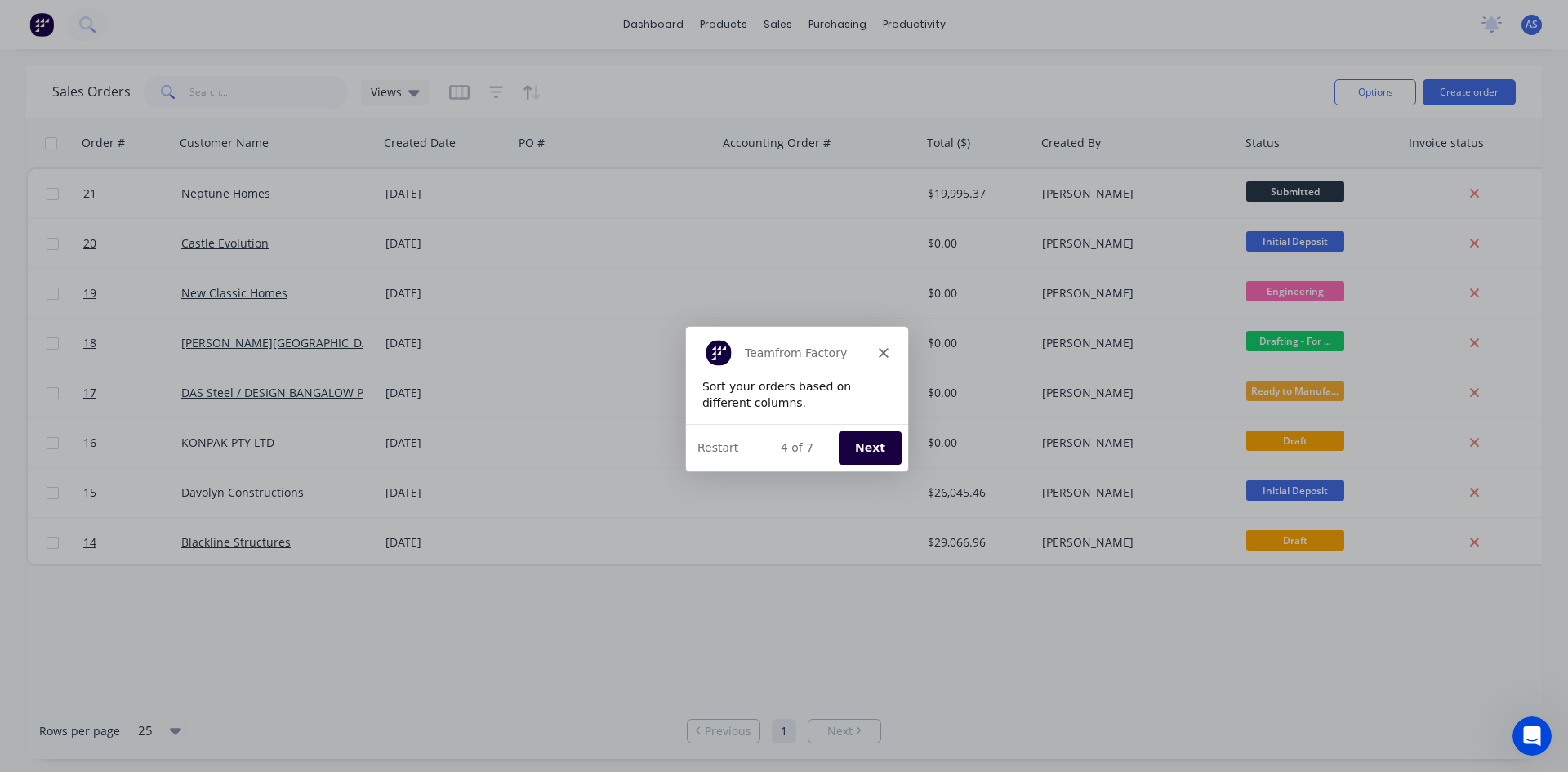
click at [866, 443] on button "Next" at bounding box center [868, 446] width 62 height 34
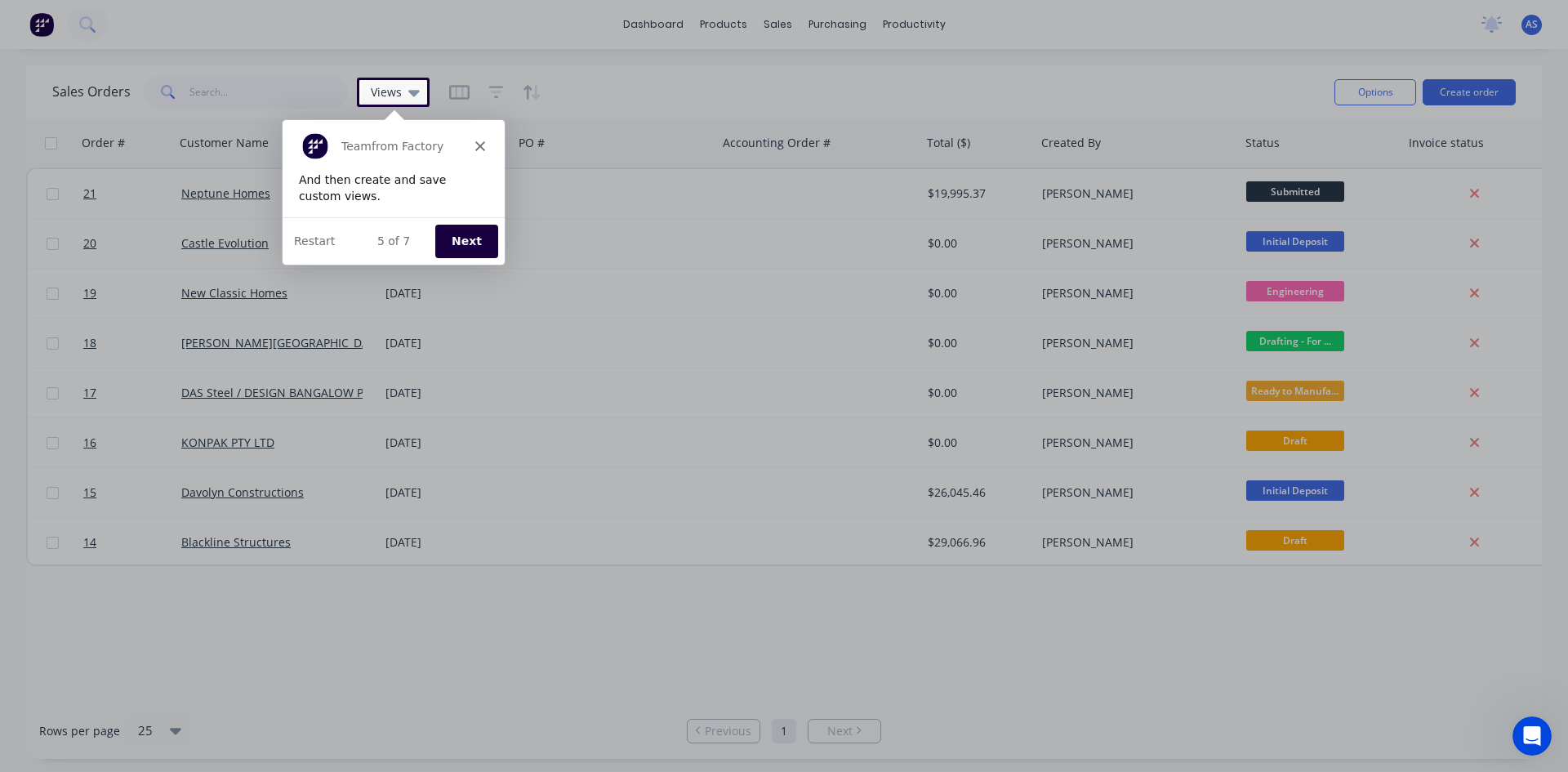
click at [470, 237] on button "Next" at bounding box center [464, 239] width 62 height 34
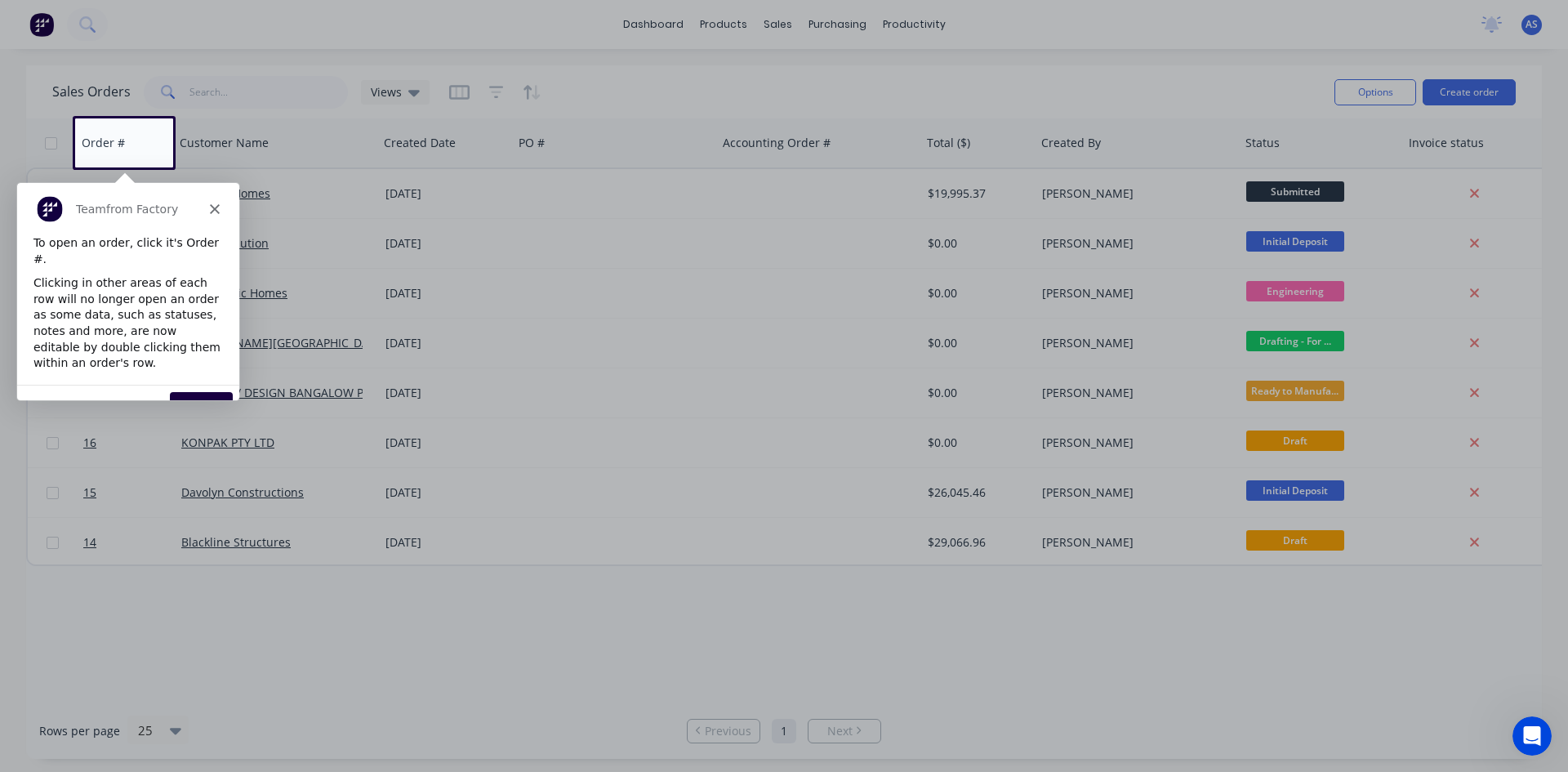
click at [212, 391] on button "Next" at bounding box center [200, 408] width 62 height 34
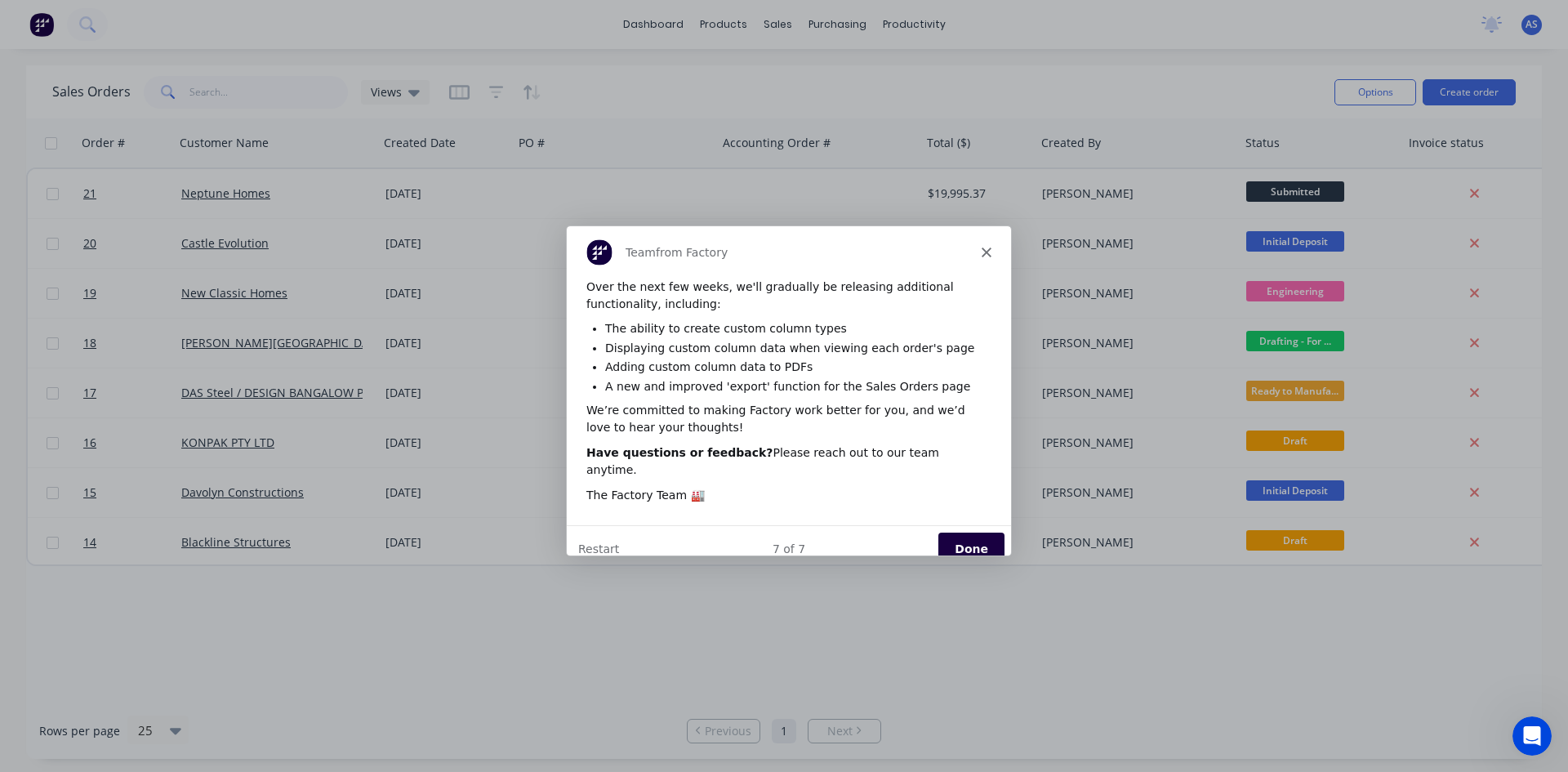
click at [957, 531] on button "Done" at bounding box center [970, 547] width 66 height 34
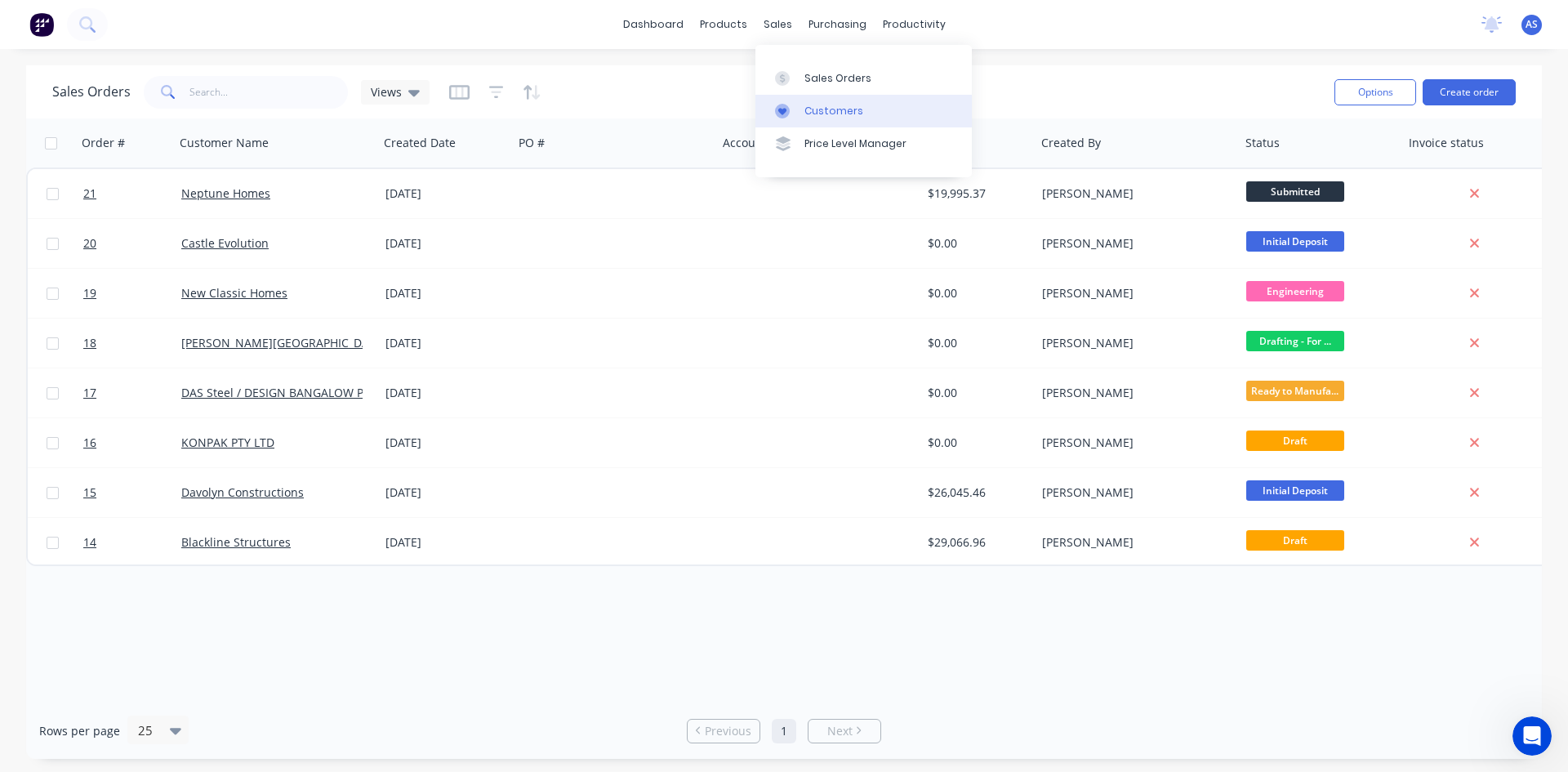
click at [798, 118] on link "Customers" at bounding box center [863, 112] width 216 height 33
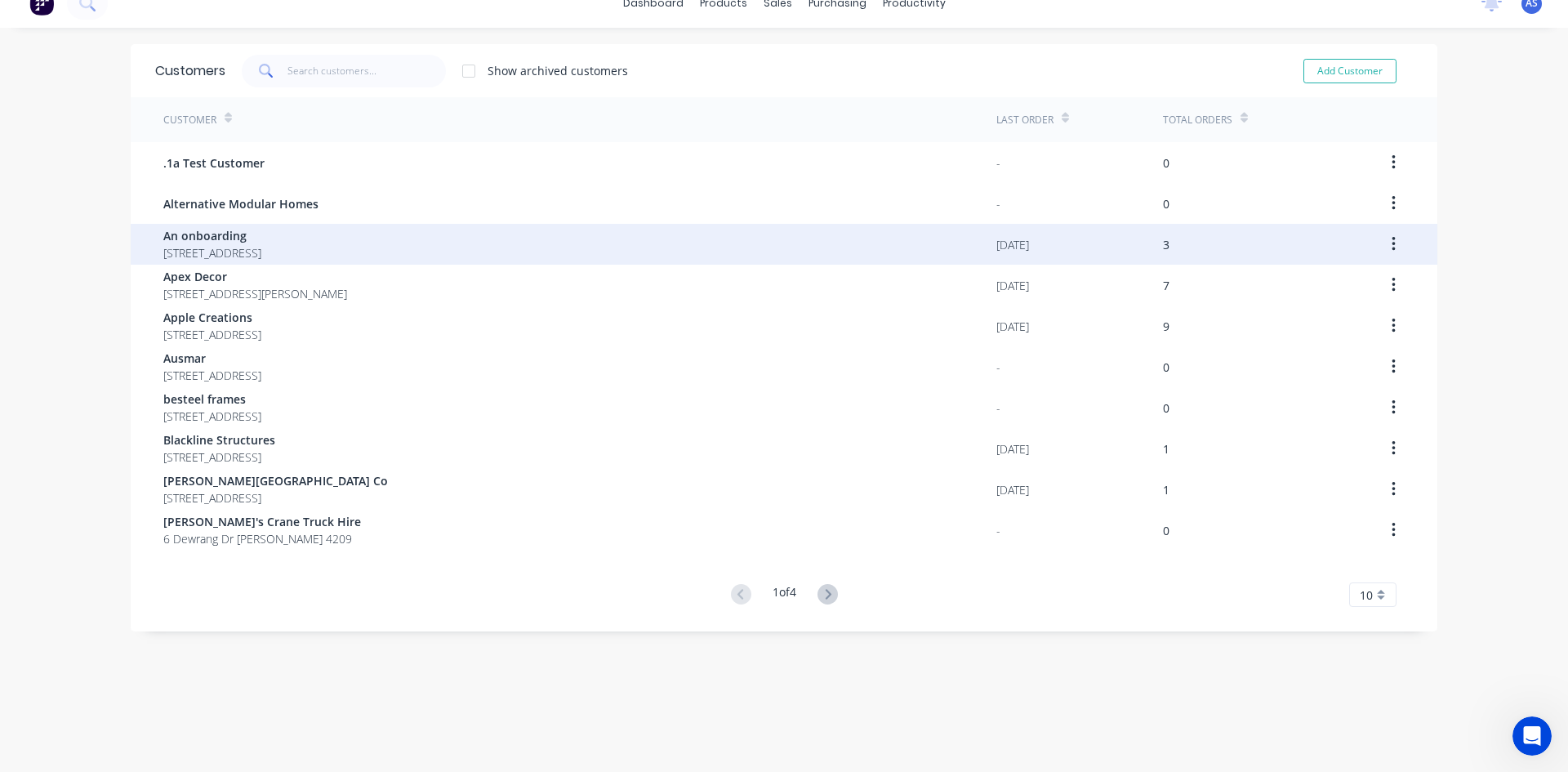
scroll to position [33, 0]
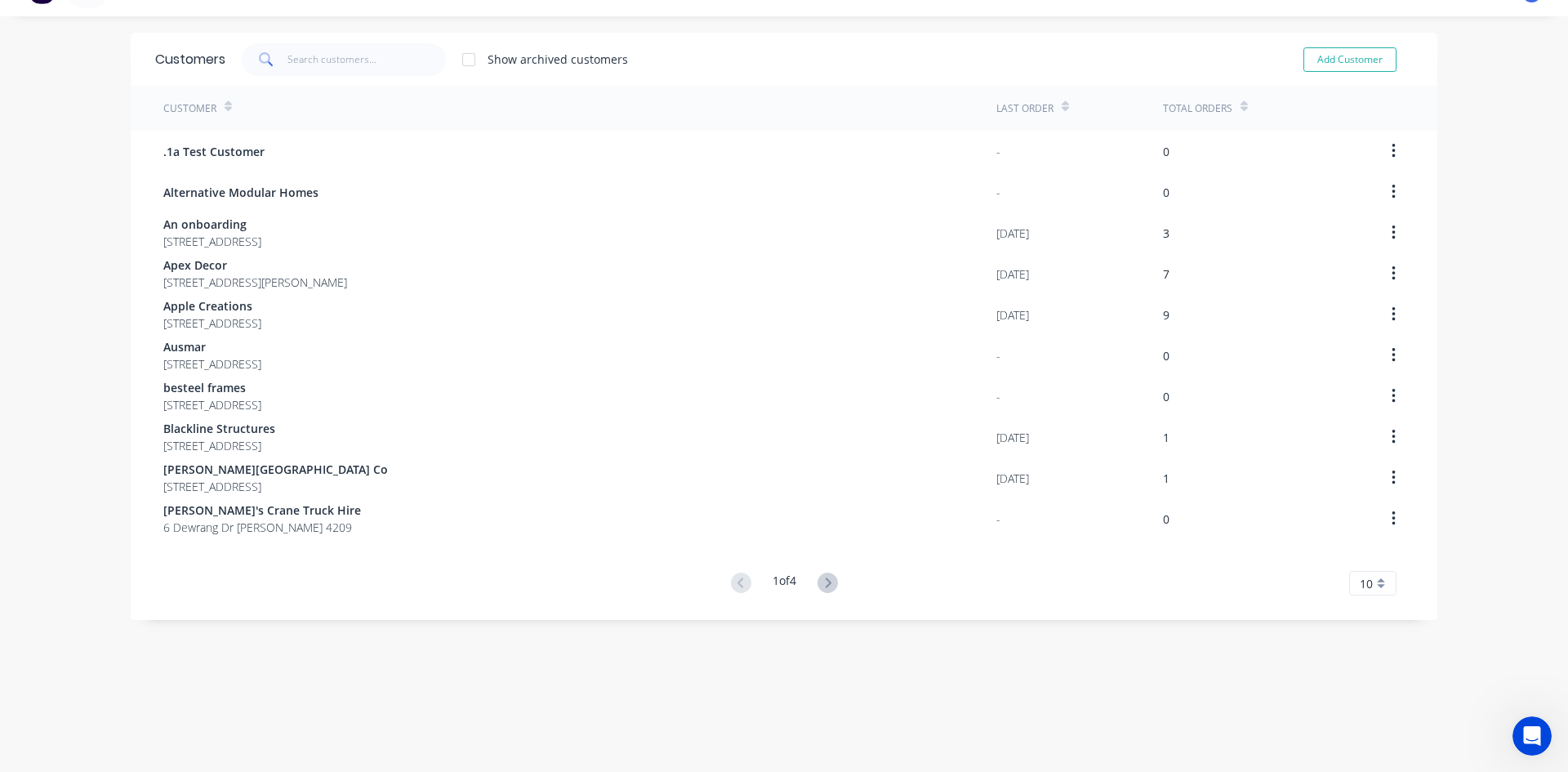
click at [1367, 585] on div "10" at bounding box center [1372, 583] width 47 height 24
click at [1370, 554] on div "35" at bounding box center [1373, 556] width 46 height 29
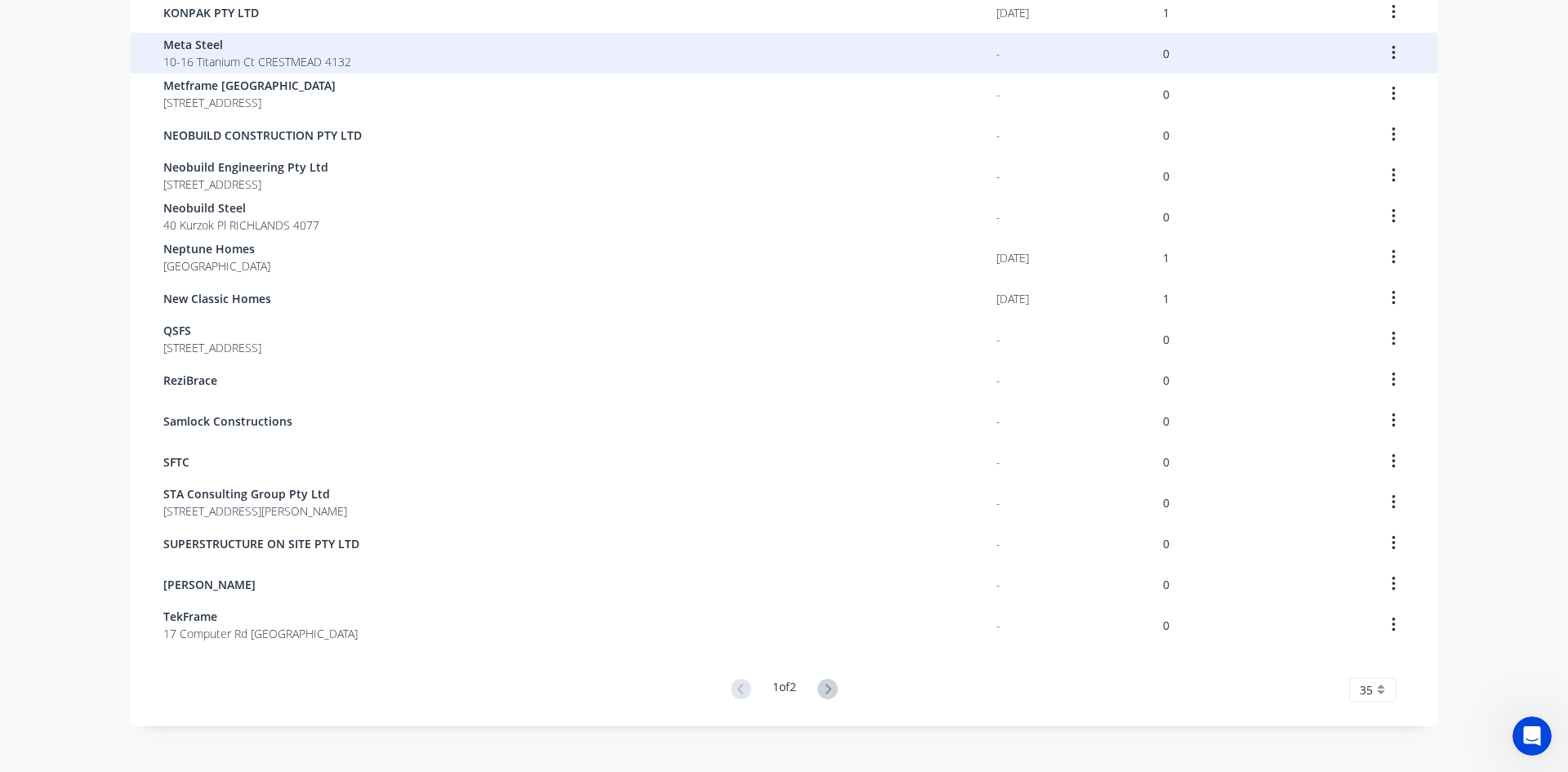
scroll to position [959, 0]
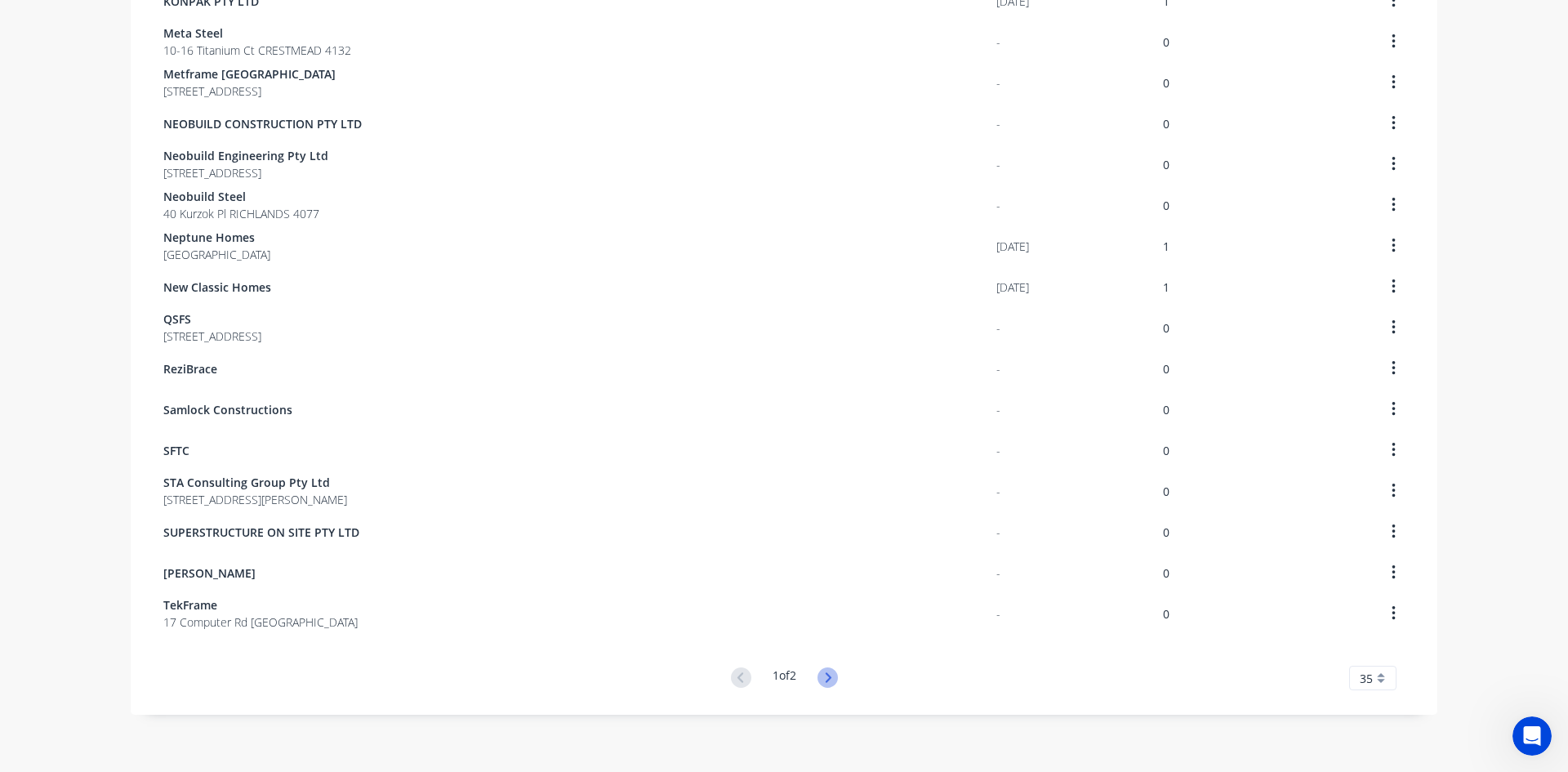
click at [822, 679] on icon at bounding box center [827, 677] width 20 height 20
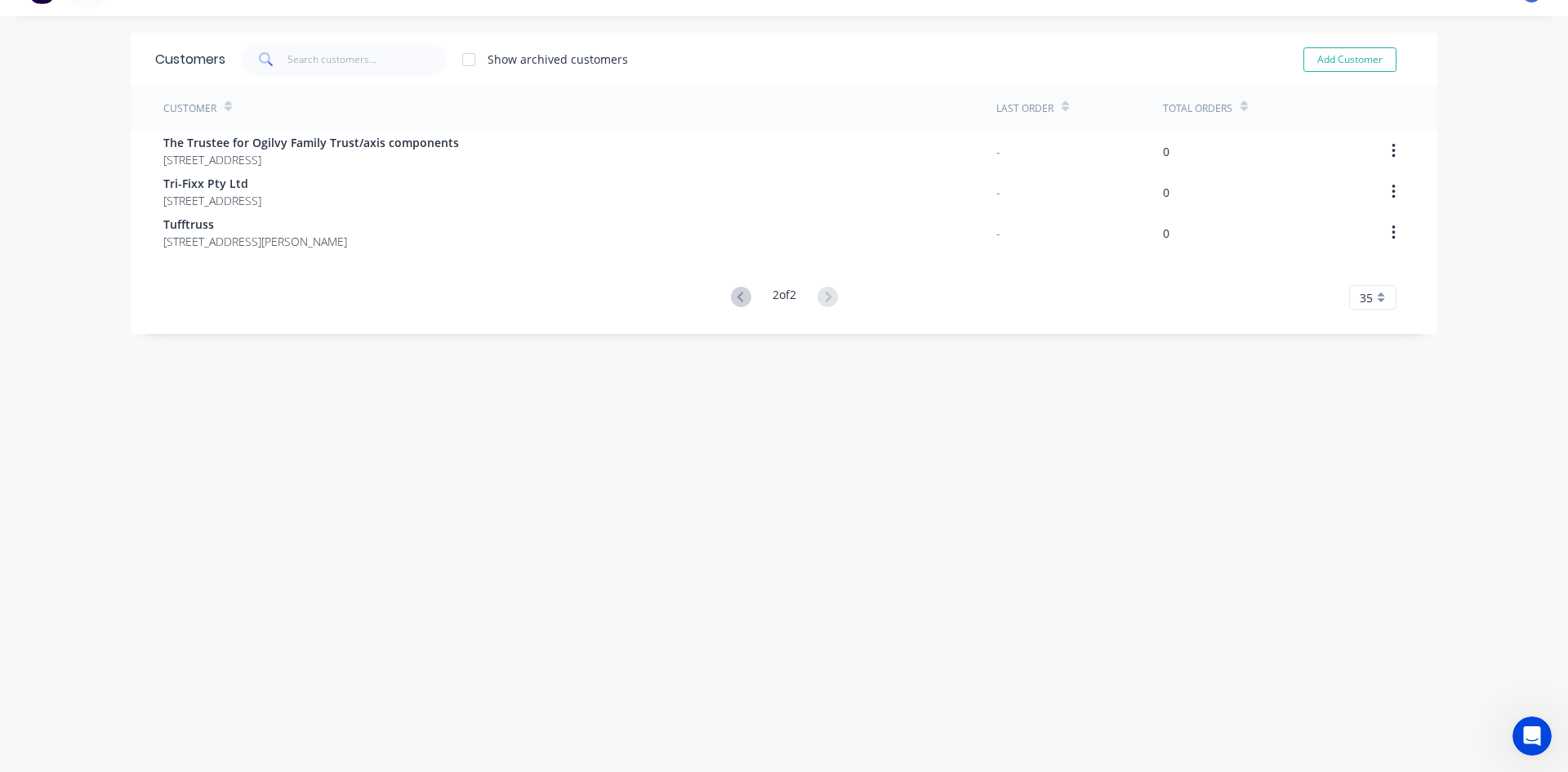
scroll to position [0, 0]
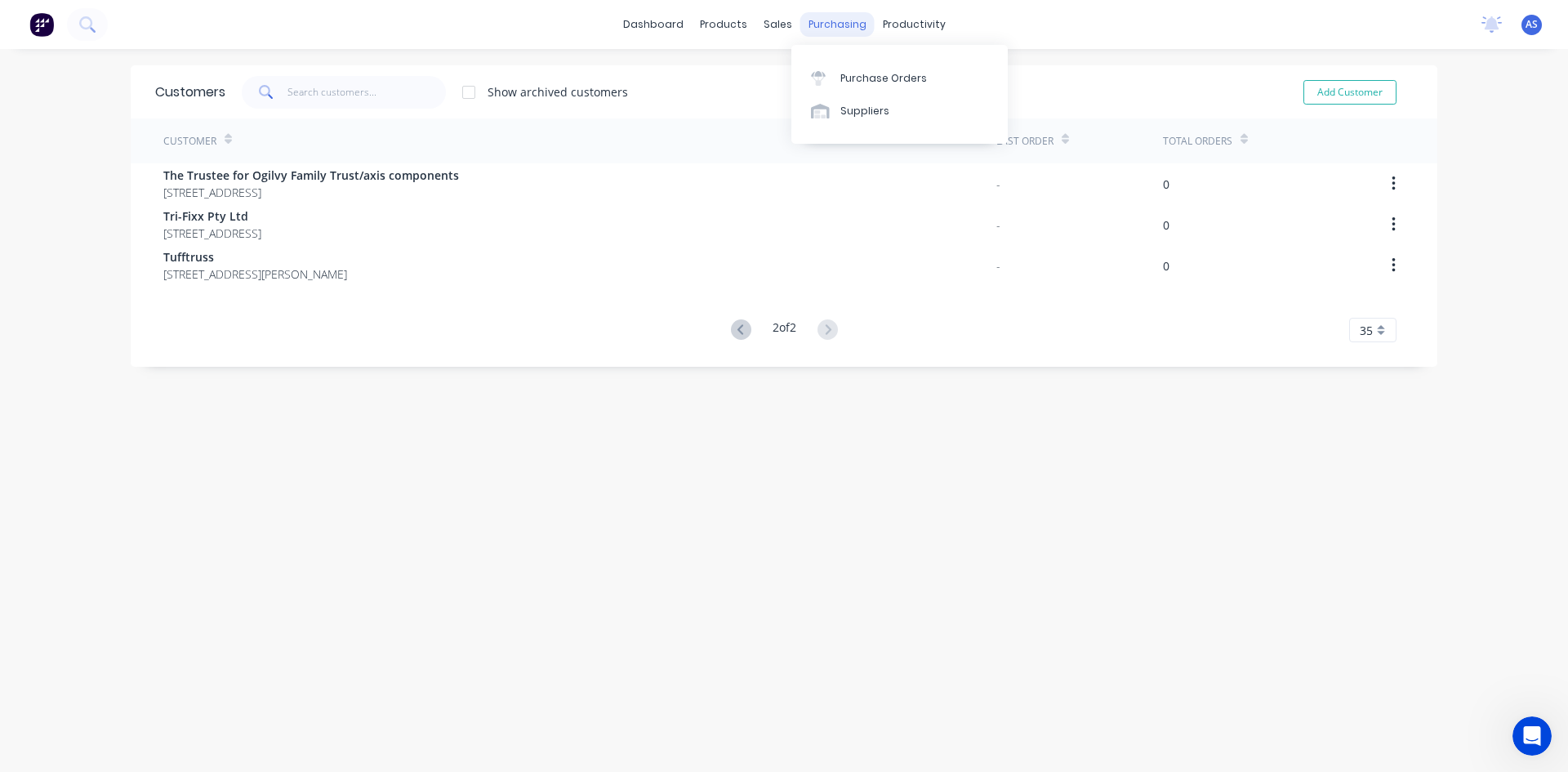
click at [806, 25] on div "purchasing" at bounding box center [836, 24] width 74 height 24
click at [832, 114] on div at bounding box center [822, 111] width 24 height 14
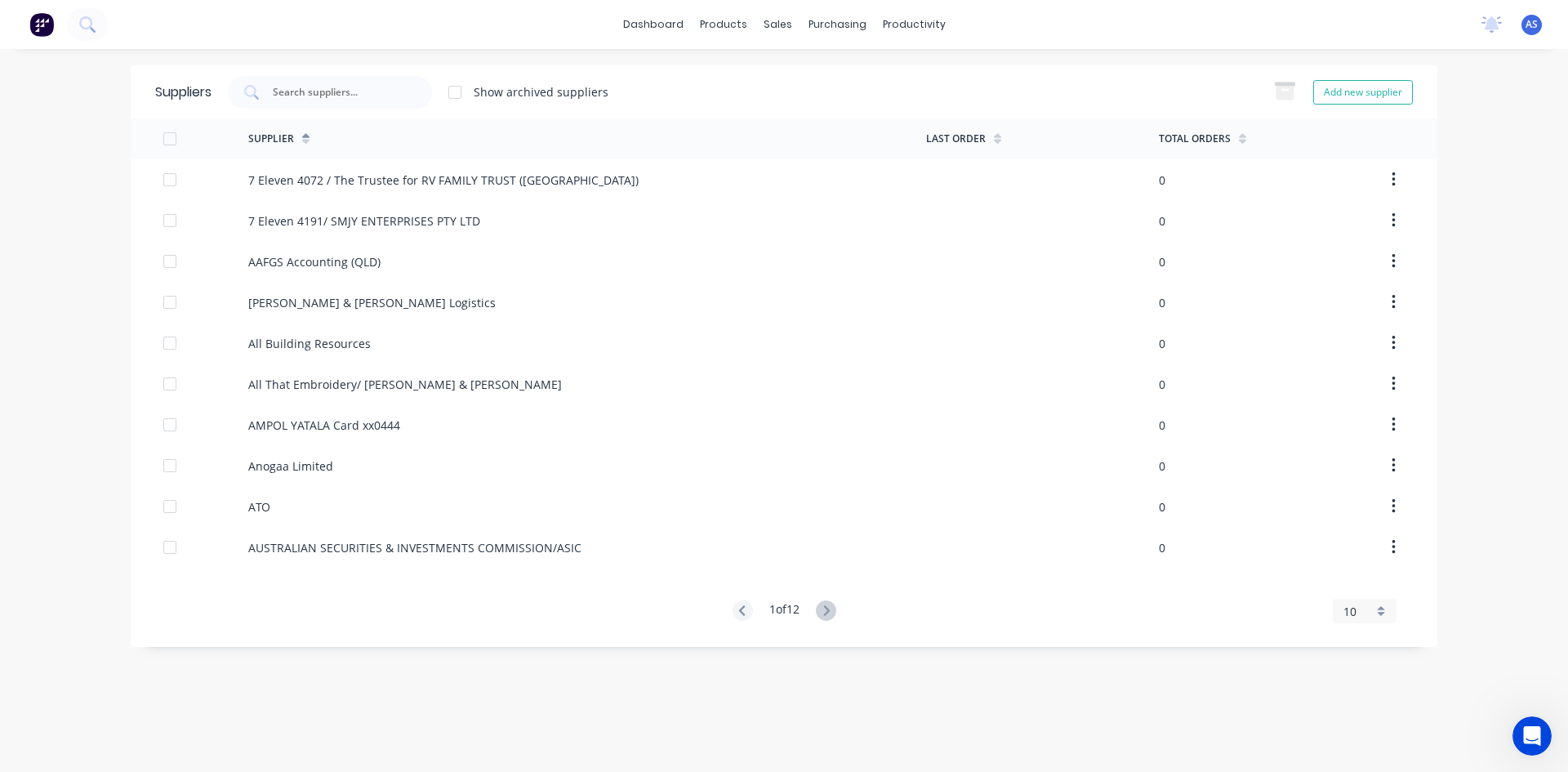
click at [1357, 607] on div "10" at bounding box center [1357, 611] width 30 height 17
click at [1357, 594] on div "35" at bounding box center [1364, 584] width 62 height 29
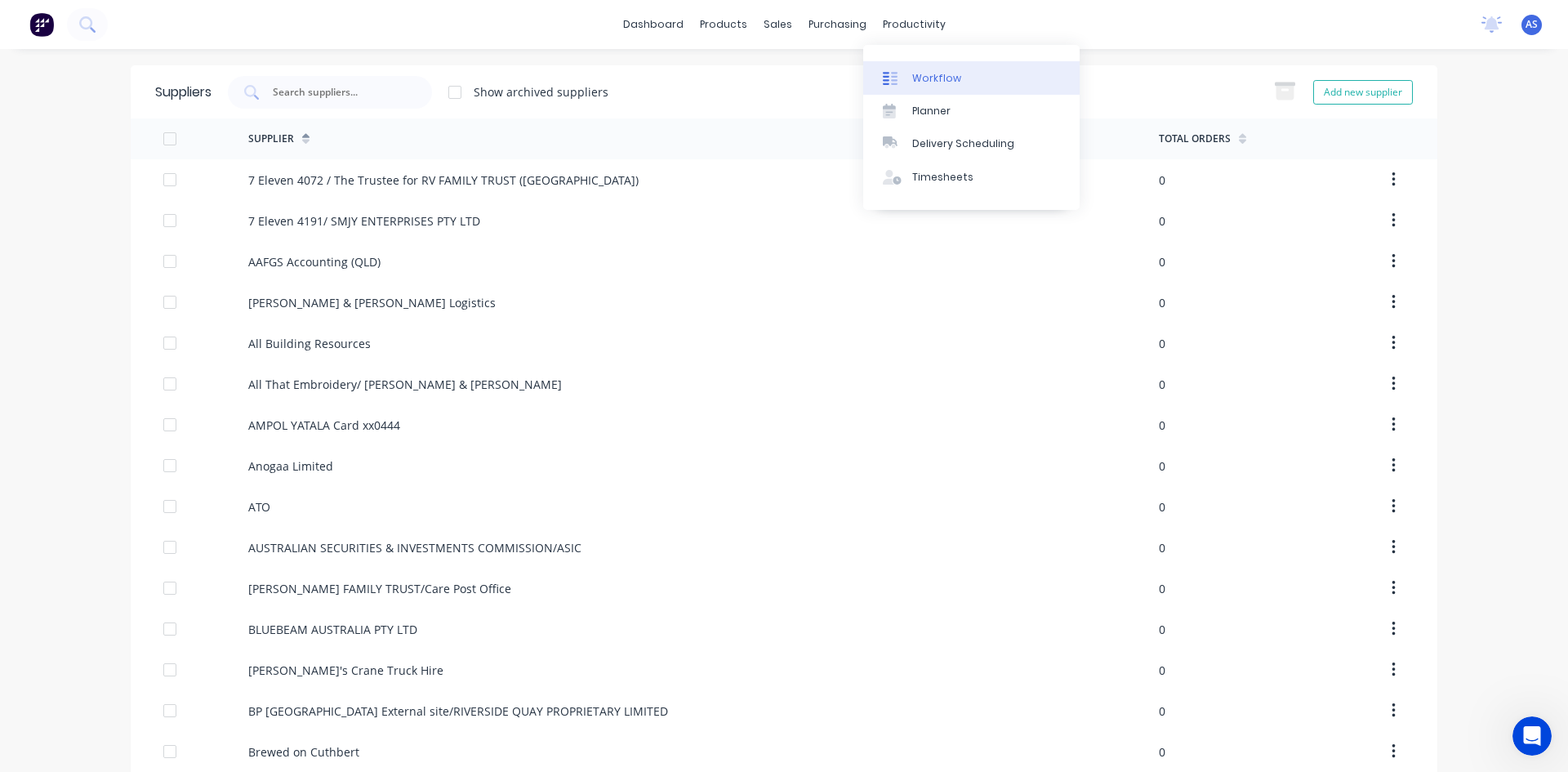
click at [908, 74] on link "Workflow" at bounding box center [971, 78] width 216 height 33
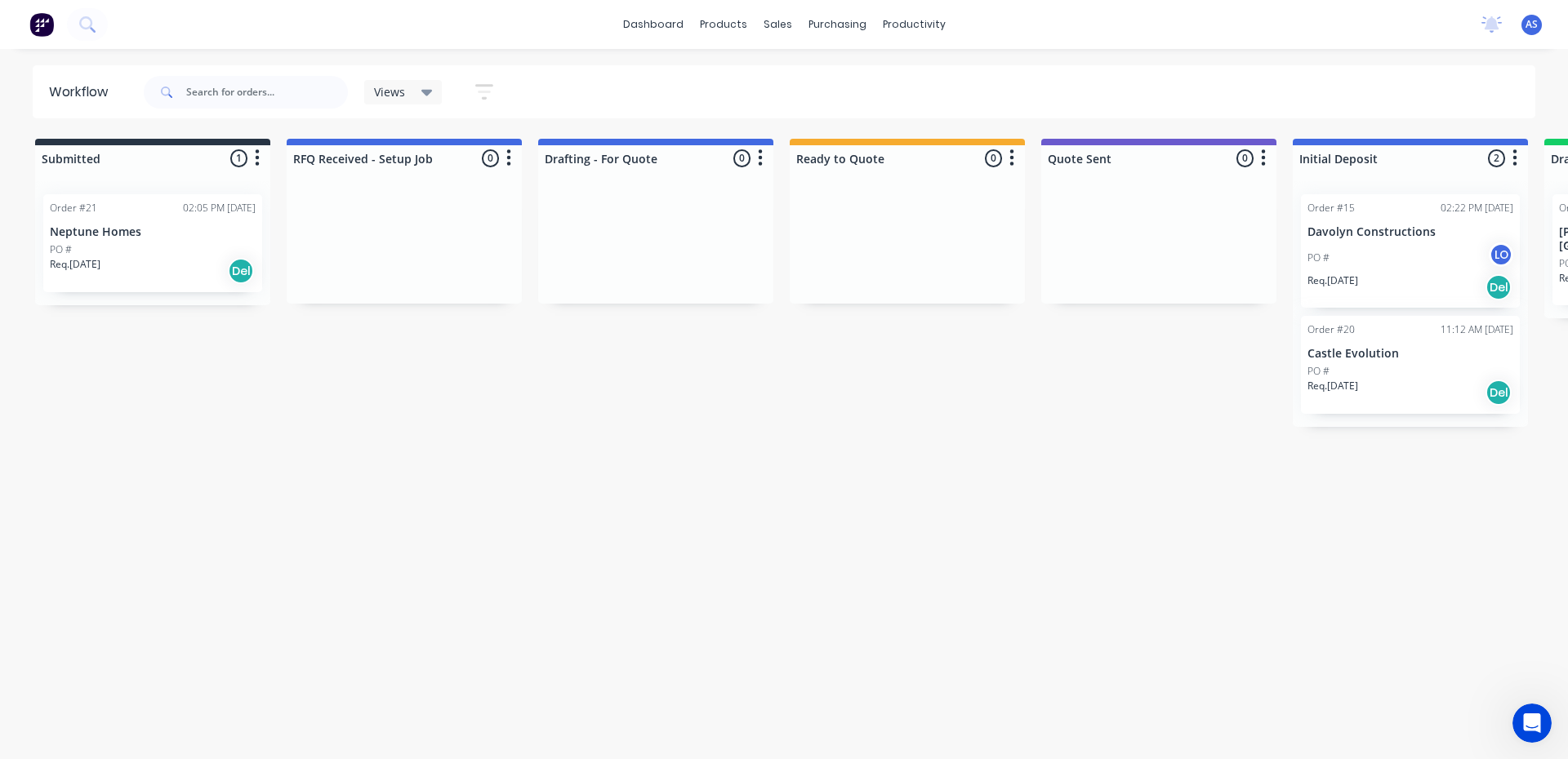
click at [365, 438] on div "Workflow Views Save new view None (Default) edit Show/Hide statuses Show line i…" at bounding box center [784, 396] width 1568 height 661
click at [112, 253] on div "PO #" at bounding box center [153, 249] width 206 height 14
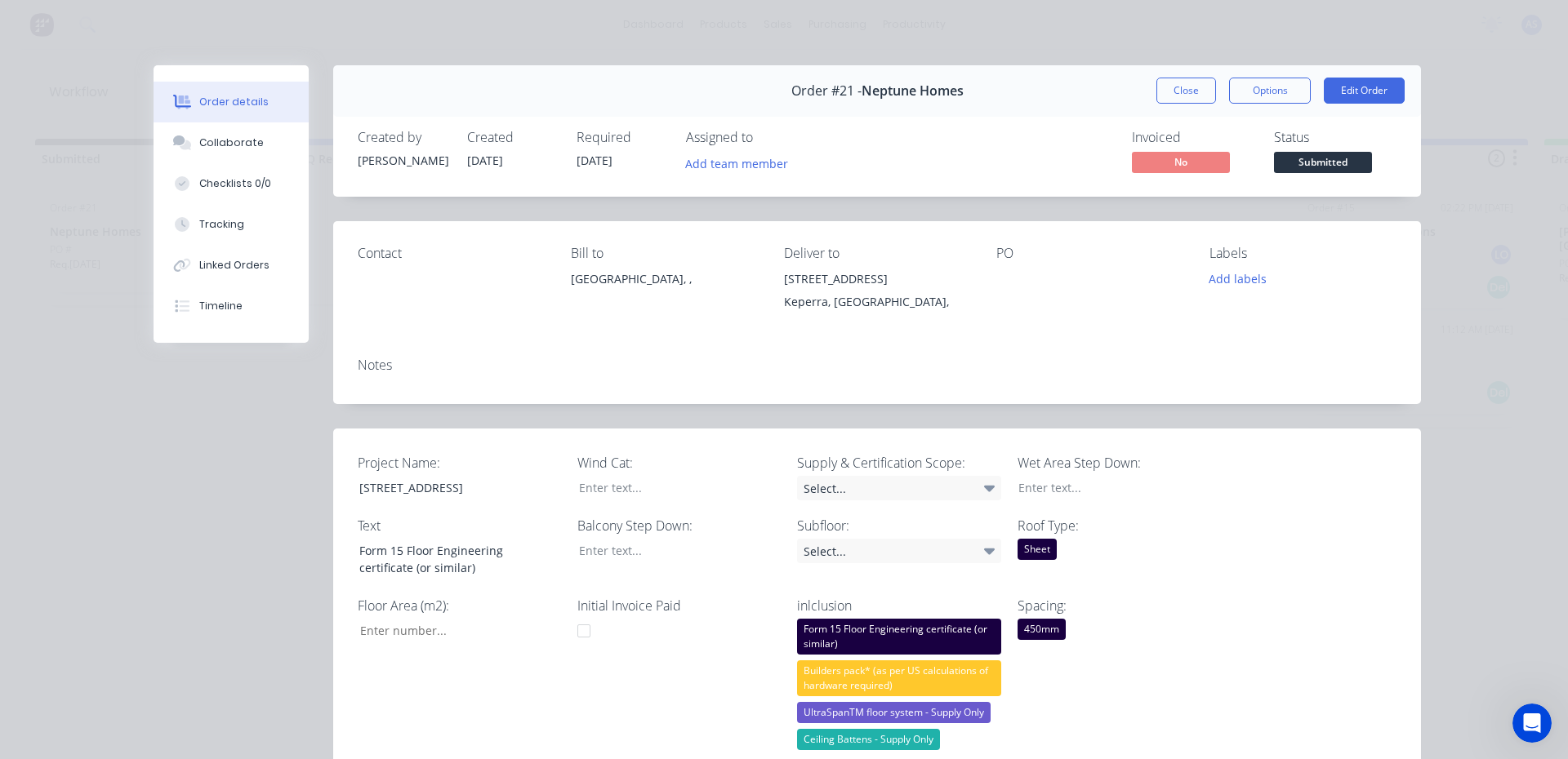
click at [41, 28] on div "Order details Collaborate Checklists 0/0 Tracking Linked Orders Timeline Order …" at bounding box center [784, 380] width 1568 height 759
click at [209, 105] on div "Order details" at bounding box center [234, 102] width 69 height 14
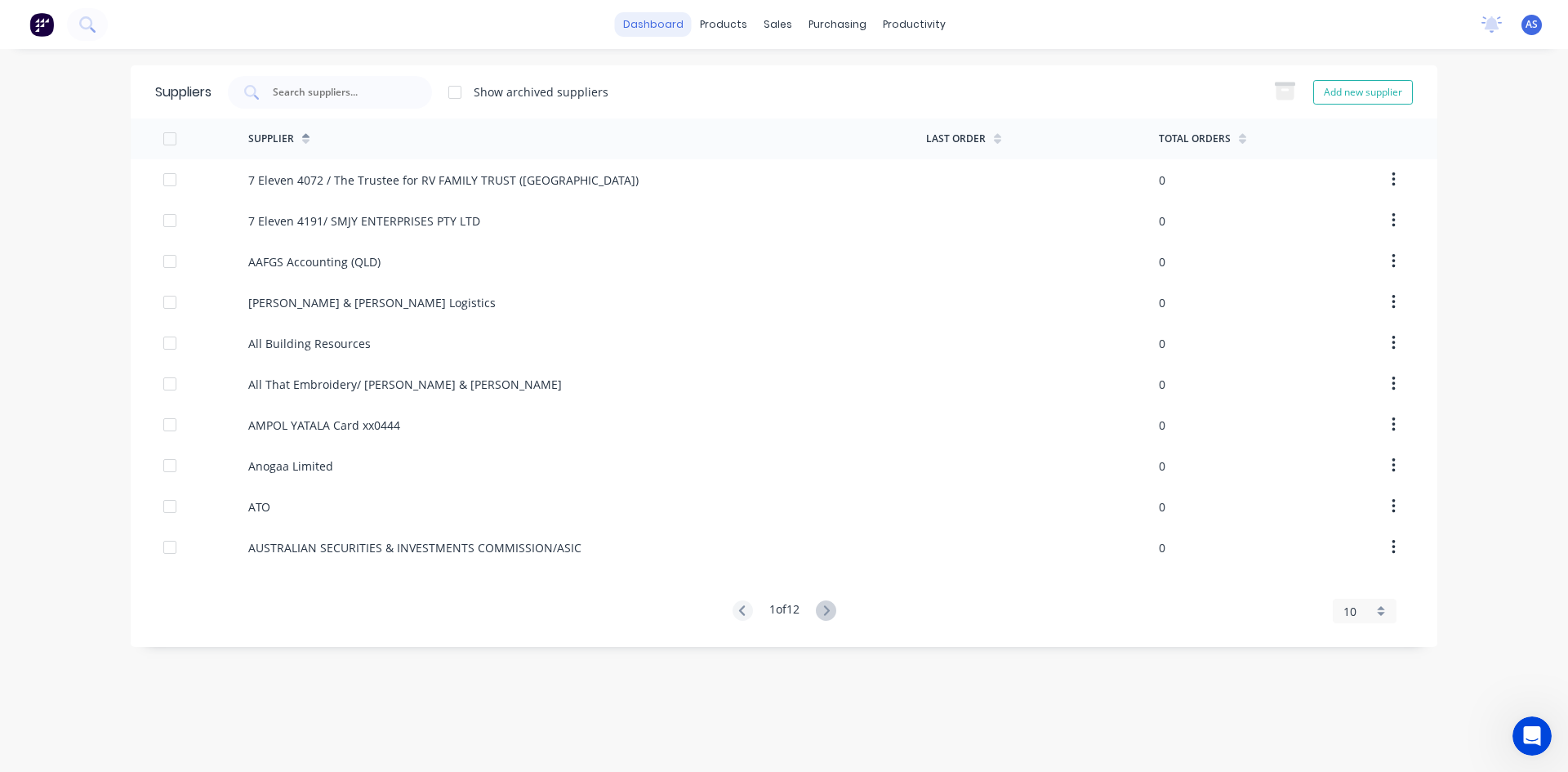
click at [659, 34] on link "dashboard" at bounding box center [654, 24] width 77 height 24
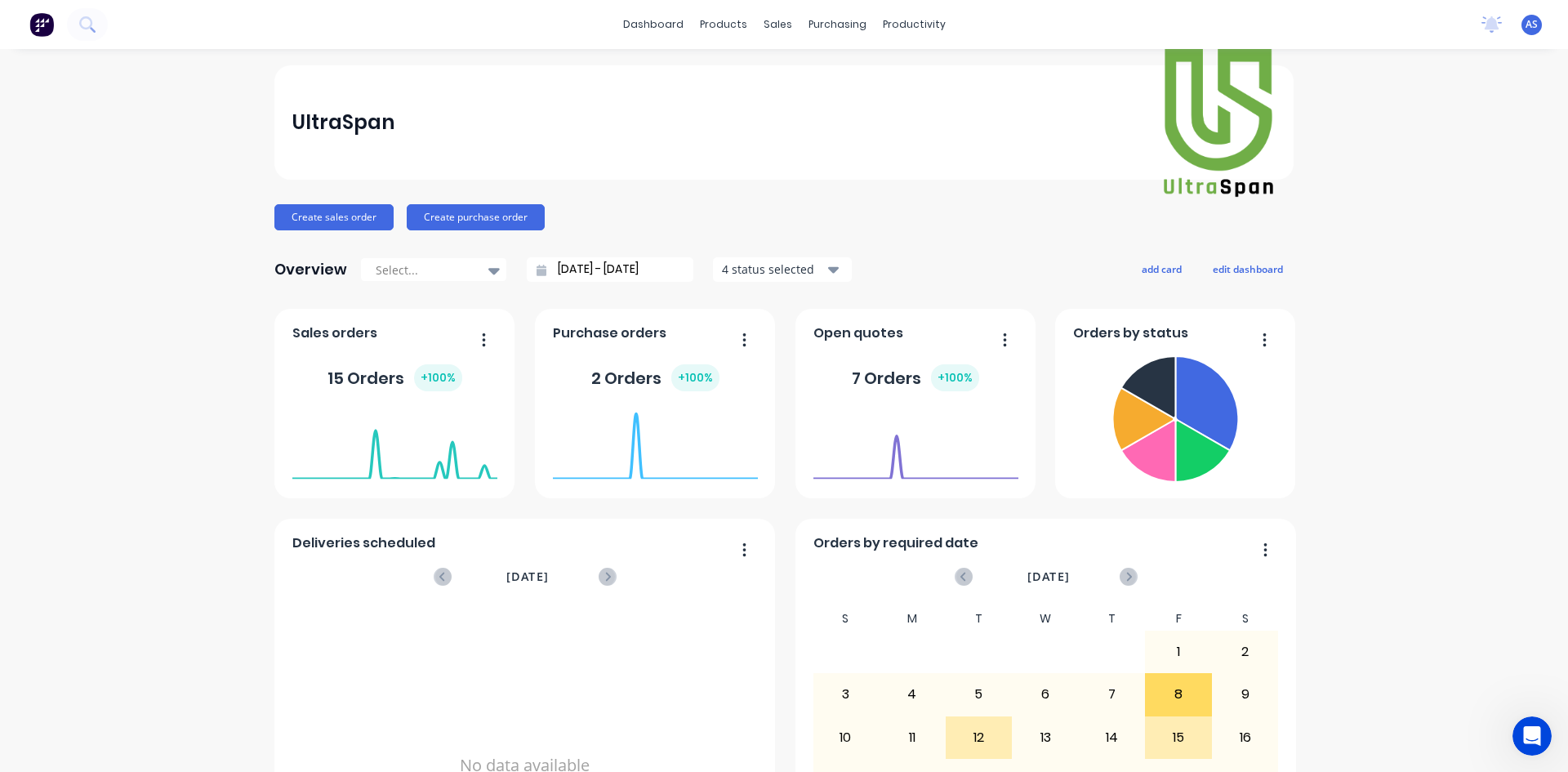
click at [1411, 425] on div "UltraSpan Create sales order Create purchase order Overview Select... 13/07/25 …" at bounding box center [784, 491] width 1568 height 853
click at [1521, 31] on div "AS UltraSpan Admin Support Standard User Profile Sign out" at bounding box center [1531, 24] width 20 height 20
click at [1521, 26] on div "AS UltraSpan Admin Support Standard User Profile Sign out" at bounding box center [1531, 24] width 20 height 20
click at [1525, 26] on span "AS" at bounding box center [1531, 24] width 12 height 14
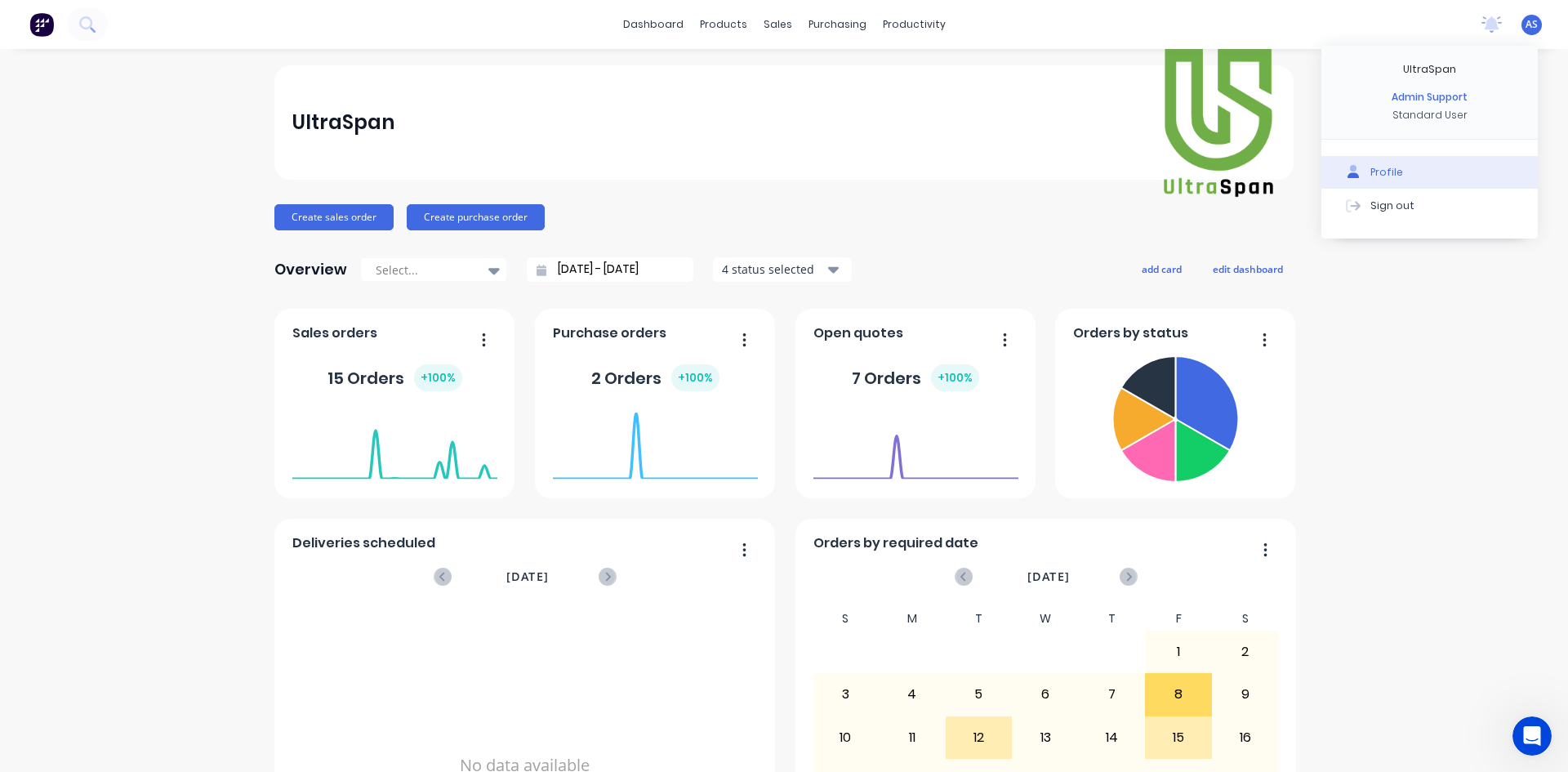
click at [1347, 177] on div at bounding box center [1353, 172] width 24 height 14
